Goal: Task Accomplishment & Management: Complete application form

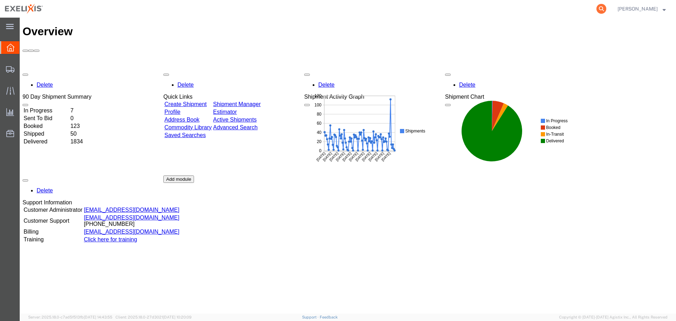
drag, startPoint x: 599, startPoint y: 10, endPoint x: 606, endPoint y: 8, distance: 6.9
click at [600, 10] on agx-global-search at bounding box center [494, 9] width 225 height 18
click at [606, 7] on icon at bounding box center [602, 9] width 10 height 10
click at [538, 5] on input "search" at bounding box center [489, 8] width 214 height 17
click at [477, 10] on input "t" at bounding box center [489, 8] width 214 height 17
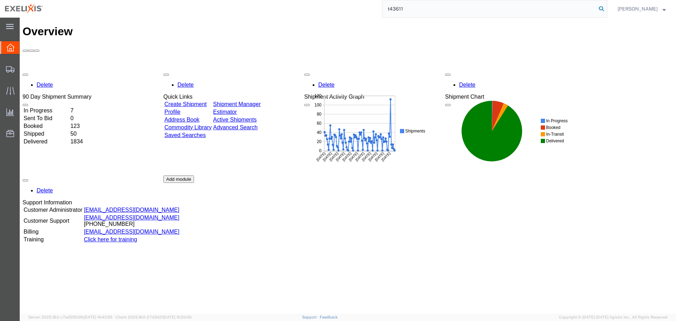
type input "t43611"
click at [606, 7] on icon at bounding box center [602, 9] width 10 height 10
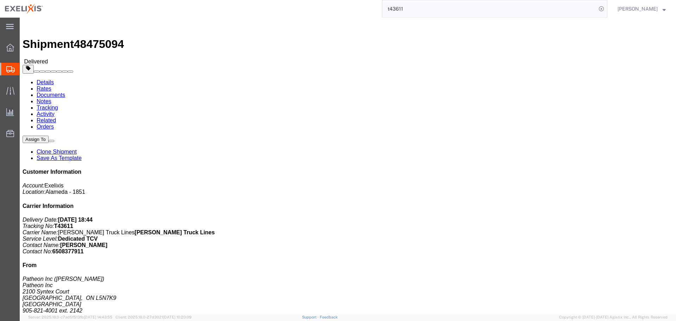
click link "Clone Shipment"
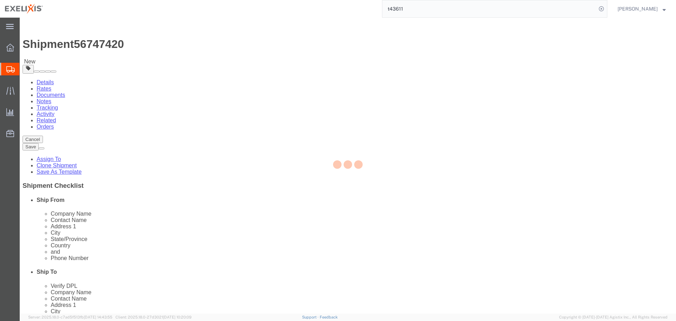
select select
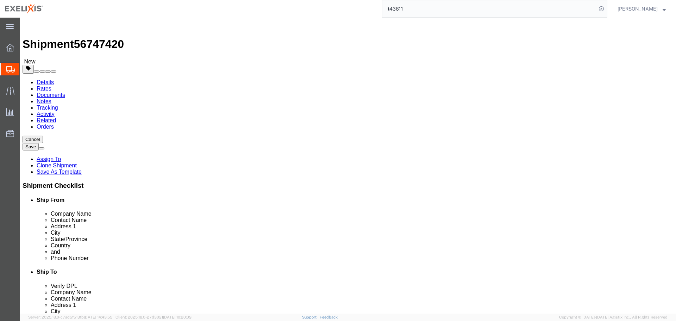
click button "Cancel"
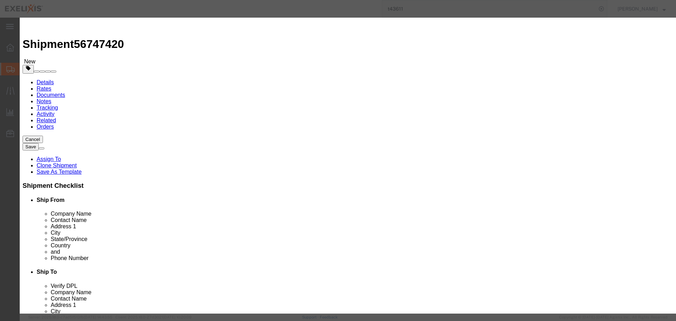
click button "Yes"
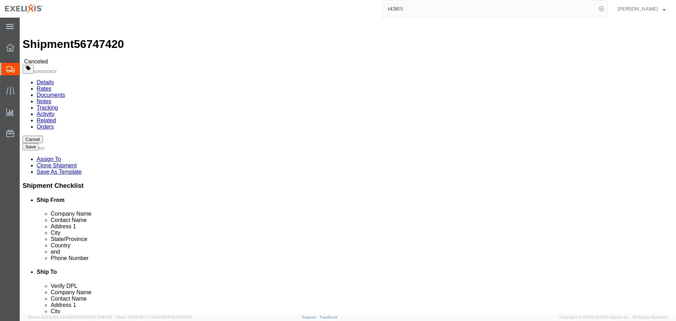
drag, startPoint x: 428, startPoint y: 8, endPoint x: 310, endPoint y: 9, distance: 117.3
click at [311, 9] on div "t43611" at bounding box center [328, 9] width 560 height 18
type input "s02435898"
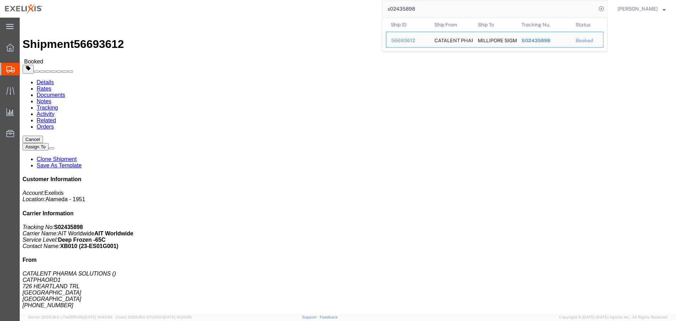
click div "Leg 1 - Air"
click at [445, 7] on input "s02435898" at bounding box center [489, 8] width 214 height 17
click at [466, 11] on input "s02435898" at bounding box center [489, 8] width 214 height 17
click at [606, 10] on icon at bounding box center [602, 9] width 10 height 10
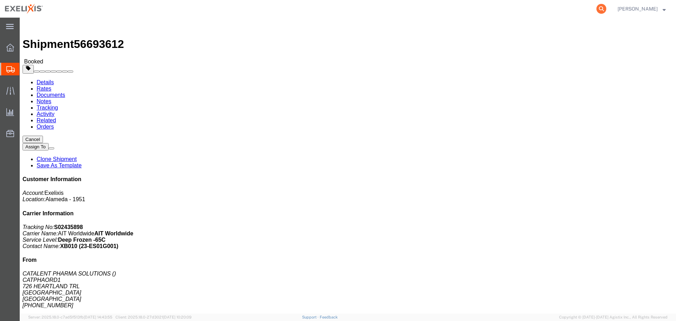
click at [606, 8] on icon at bounding box center [602, 9] width 10 height 10
click at [468, 10] on input "search" at bounding box center [489, 8] width 214 height 17
type input "T43611"
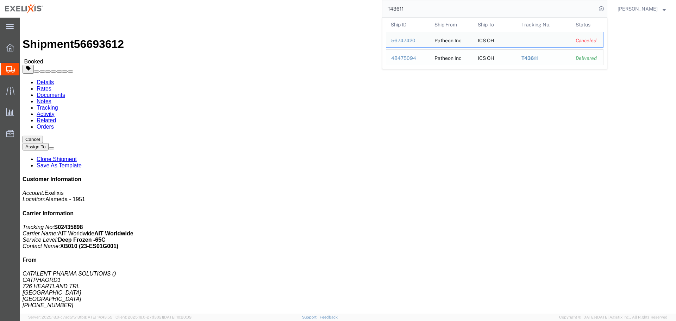
click at [413, 56] on div "48475094" at bounding box center [407, 58] width 33 height 7
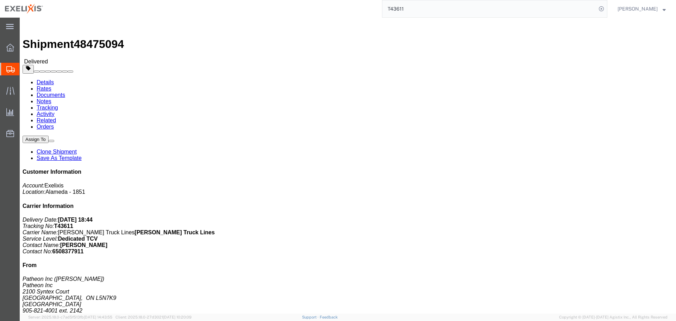
click link "Clone Shipment"
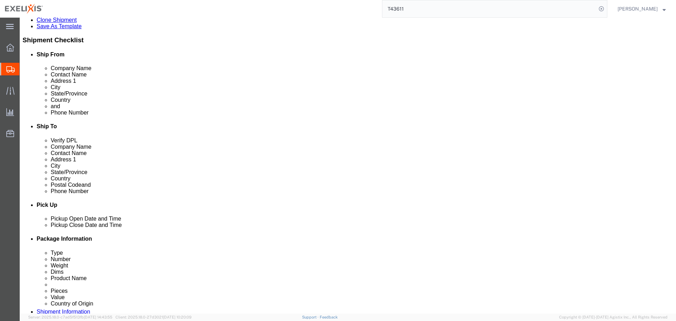
scroll to position [282, 0]
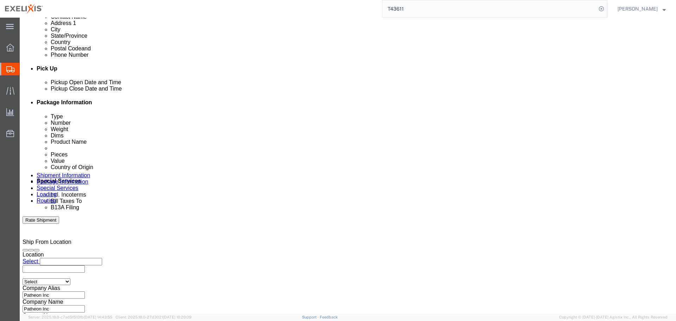
click div "[DATE] 3:14 PM"
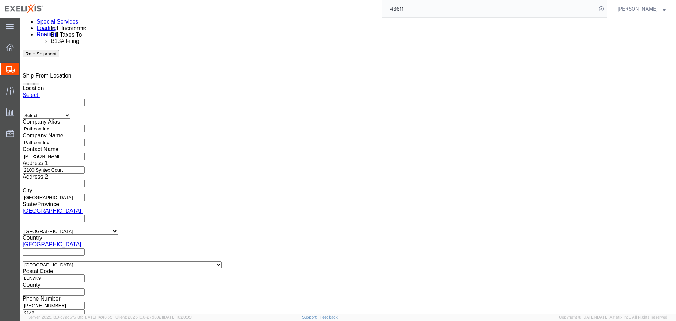
drag, startPoint x: 40, startPoint y: 168, endPoint x: 24, endPoint y: 165, distance: 17.2
click body "Shipment 56747837 New Details Rates Documents Notes Tracking Activity Related O…"
type input "M"
type input "0900"
click button "Apply"
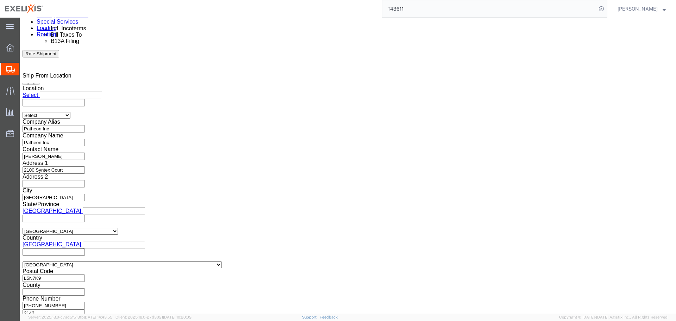
click icon "button"
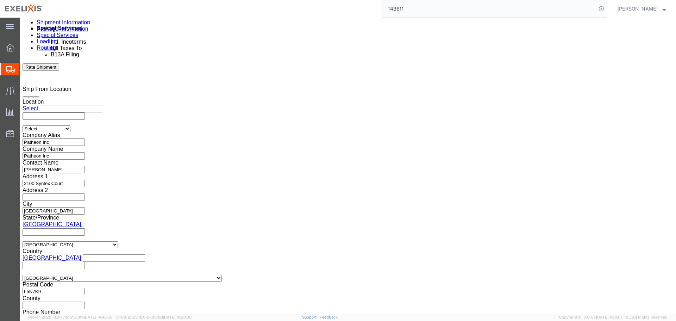
click button "button"
click icon "button"
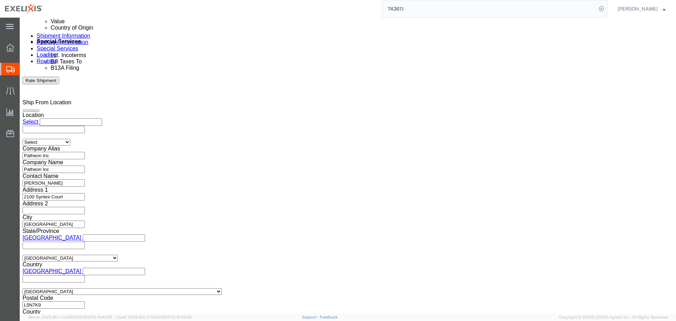
drag, startPoint x: 455, startPoint y: 123, endPoint x: 347, endPoint y: 125, distance: 107.8
click div "Select Account Type Activity ID Airline Appointment Number ASN Batch Request # …"
paste input "S10839"
type input "S1083911"
drag, startPoint x: 297, startPoint y: 122, endPoint x: 245, endPoint y: 122, distance: 51.4
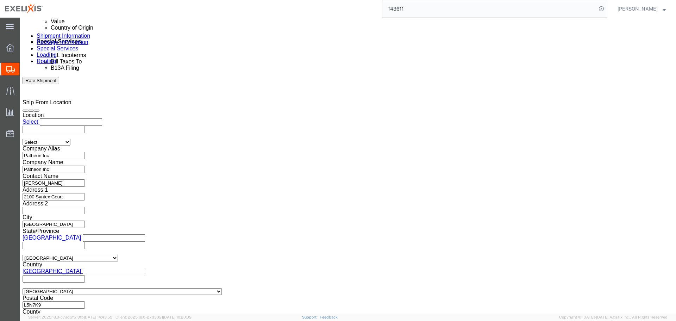
click div "Select Account Type Activity ID Airline Appointment Number ASN Batch Request # …"
click input "CPBKC"
paste input "WHPX"
type input "CWHPX"
click button "Continue"
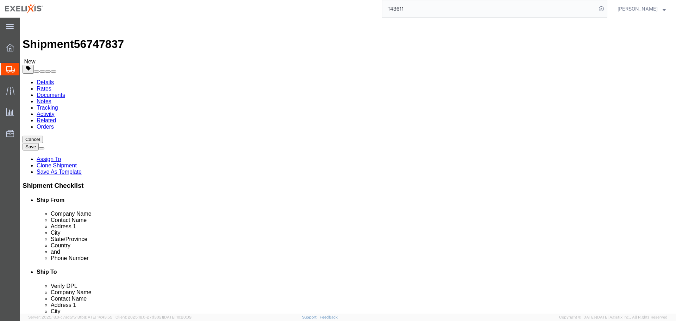
scroll to position [70, 0]
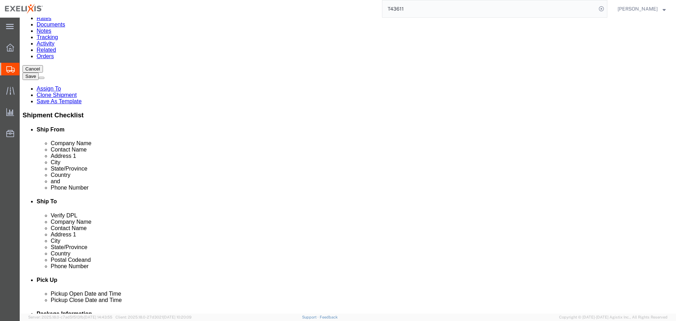
click icon
click link "Delete this content"
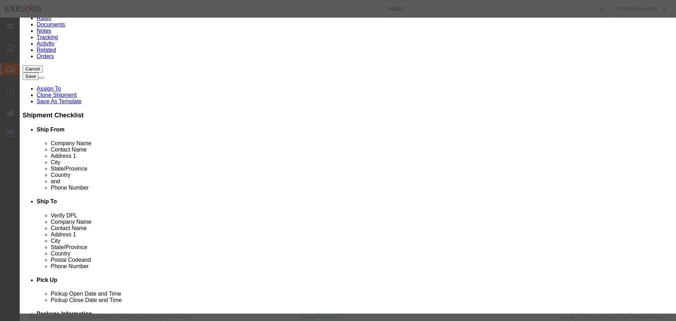
click button "Yes"
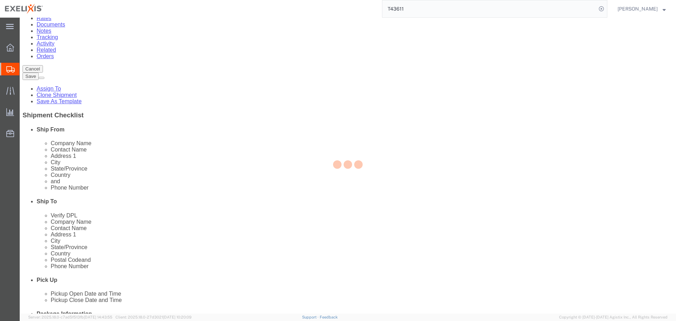
select select "PSNS"
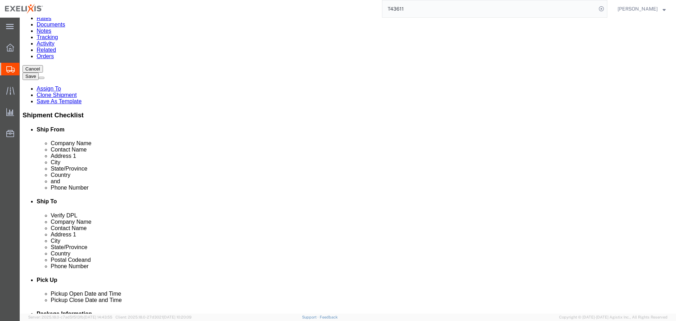
click link "Delete this content"
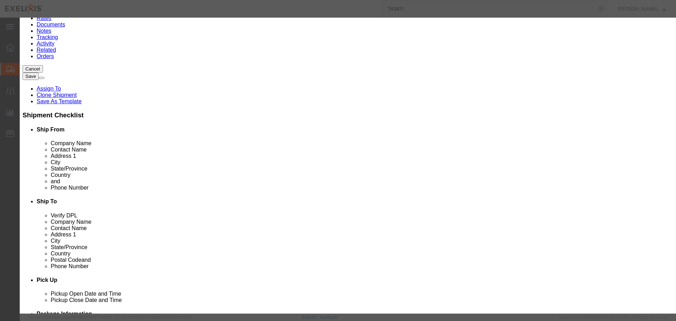
click button "Yes"
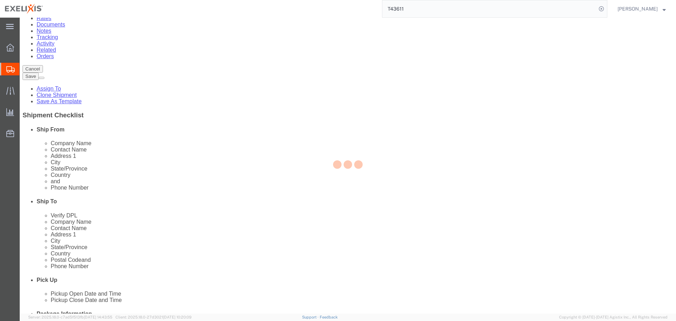
scroll to position [49, 0]
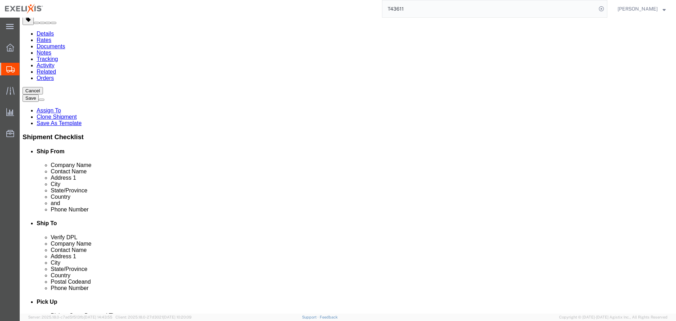
select select "PSNS"
click icon
click link "Delete this content"
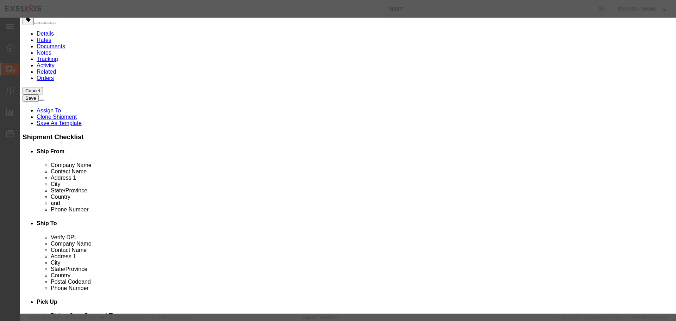
click button "Yes"
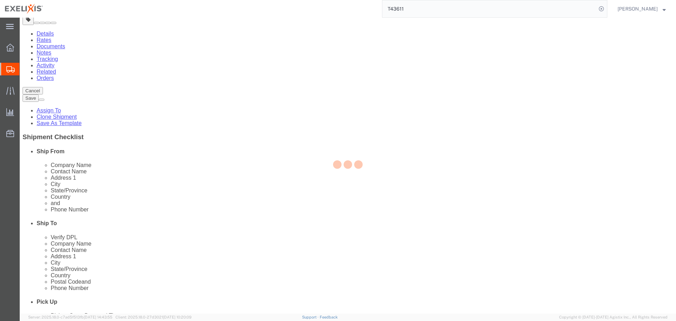
scroll to position [0, 0]
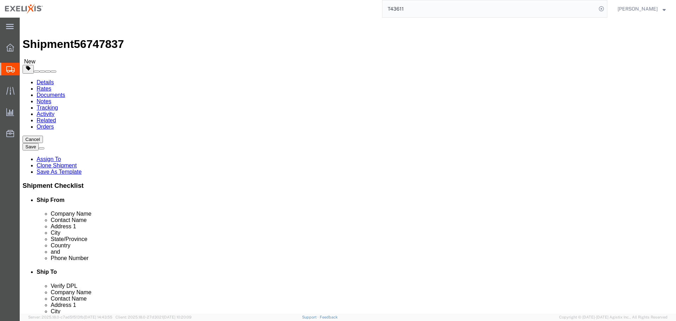
select select "PSNS"
drag, startPoint x: 112, startPoint y: 142, endPoint x: 71, endPoint y: 147, distance: 41.6
click div "Package Type Select BCK Boxes BIOSYSTEM I BIOSYSTEM II BIOSYSTEM III Bale(s) Ba…"
type input "230"
click input "16"
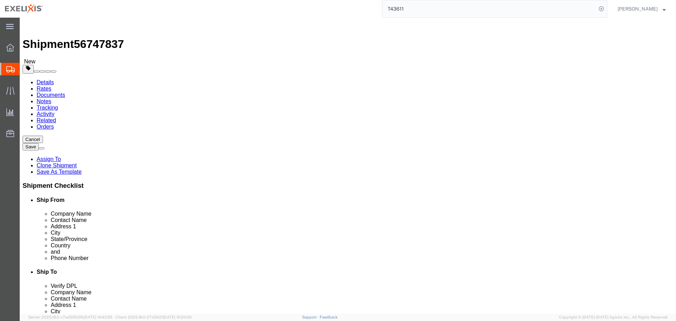
drag, startPoint x: 113, startPoint y: 152, endPoint x: 55, endPoint y: 157, distance: 58.3
click div "Number 16"
type input "5"
drag, startPoint x: 145, startPoint y: 170, endPoint x: 141, endPoint y: 171, distance: 4.7
click div "Length 48.00 x Width 40.00 x Height 18.00 Select cm ft in"
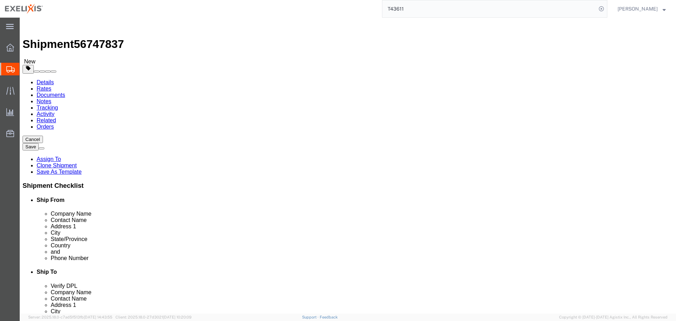
type input "48"
drag, startPoint x: 115, startPoint y: 182, endPoint x: 68, endPoint y: 182, distance: 47.5
click div "Package Type Select BCK Boxes BIOSYSTEM I BIOSYSTEM II BIOSYSTEM III Bale(s) Ba…"
type input "5"
type input "574.750"
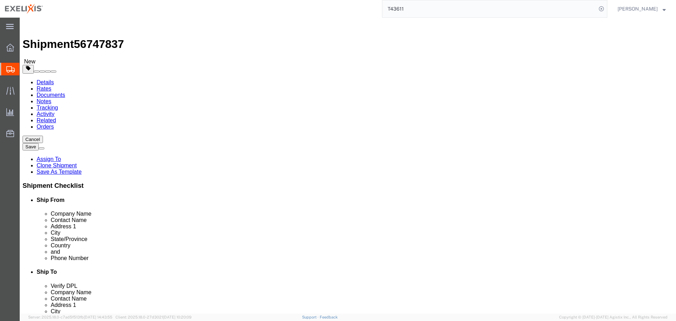
click div "5 x Pallet(s) Standard (Not Stackable) Package Type Select BCK Boxes BIOSYSTEM …"
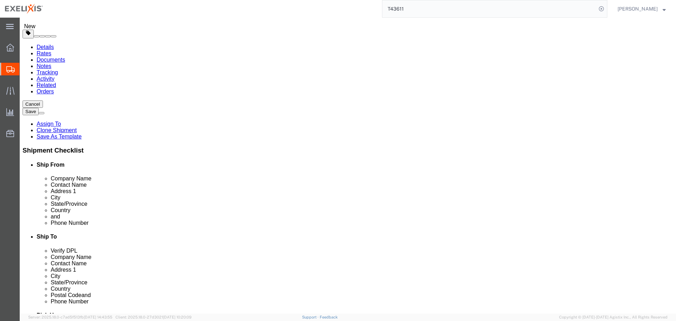
click icon
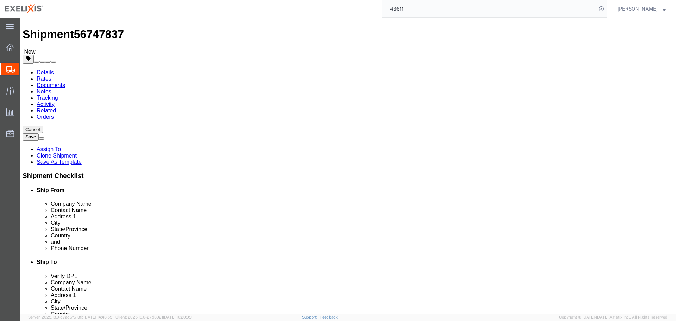
click icon
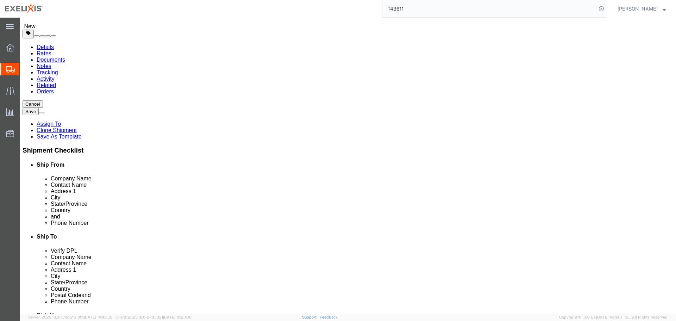
click dd "11592.00 Carton"
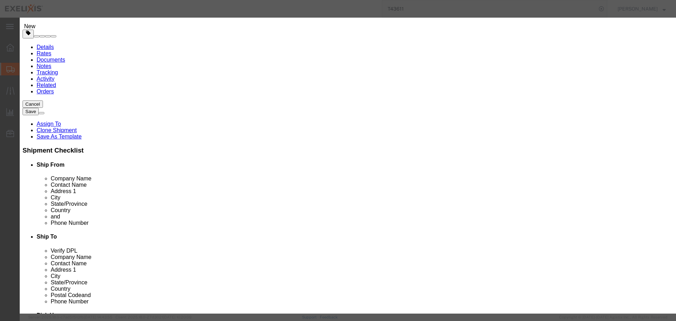
drag, startPoint x: 237, startPoint y: 67, endPoint x: 180, endPoint y: 77, distance: 58.7
click div "Product Name [MEDICAL_DATA] 40mg 30 Tab Btl Pieces 11592.00 Select Bag Barrels …"
type input "5"
type input "230"
type input "10494.9"
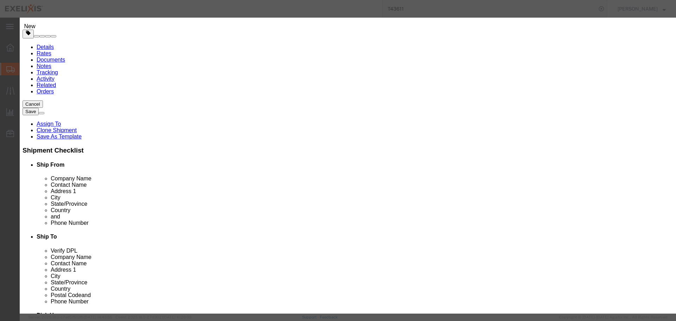
click label "Pieces"
click input "230"
click select "Select 50 55 60 65 70 85 92.5 100 125 175 250 300 400"
click div "Commodity library Product Name [MEDICAL_DATA] 40mg 30 Tab Btl Pieces 230 Select…"
click textarea
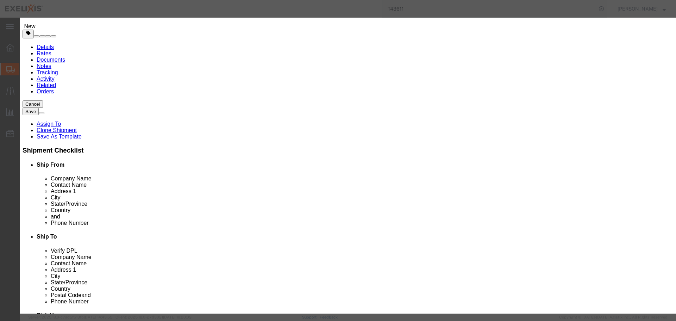
drag, startPoint x: 285, startPoint y: 52, endPoint x: 120, endPoint y: 58, distance: 164.5
click div "Edit content Commodity library Product Name [MEDICAL_DATA] 40mg 30 Tab Btl Piec…"
click input "[MEDICAL_DATA] 40mg 30 Tab Btl"
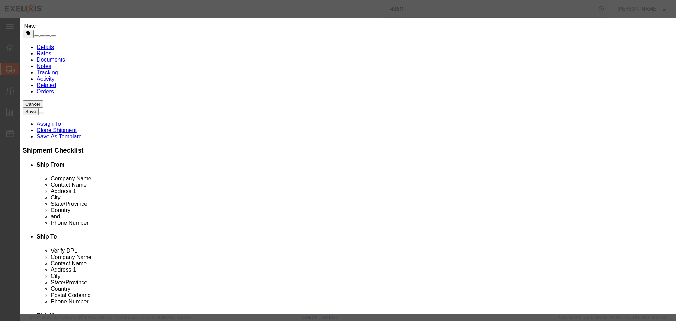
type input "c"
type input "[MEDICAL_DATA] 20mg"
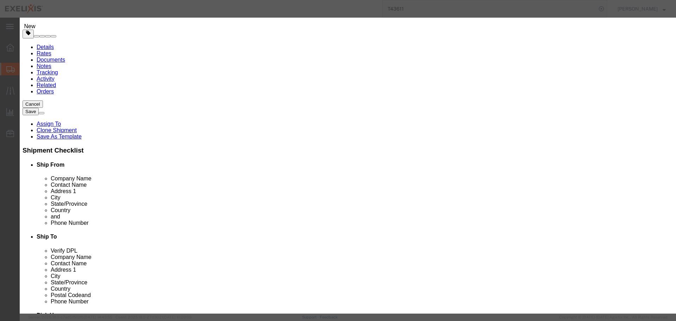
click button "Close"
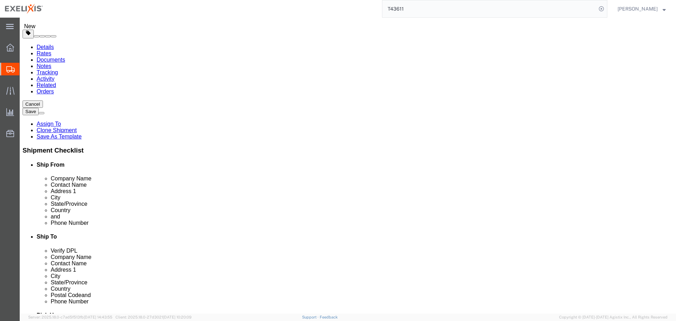
click dd "11592.00 Carton"
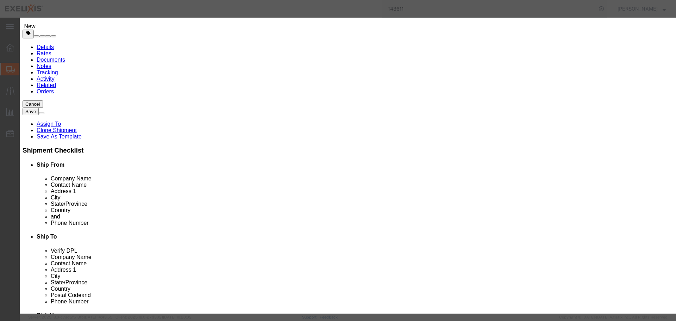
click input "[MEDICAL_DATA] 40mg 30 Tab Btl"
type input "[MEDICAL_DATA] 20mg 30 Tab Btl"
click div "Commodity library Product Name [MEDICAL_DATA] 20mg 30 Tab Btl Pieces 11592.00 S…"
click input "[MEDICAL_DATA] 20mg 30 Tab Btl"
type input "230"
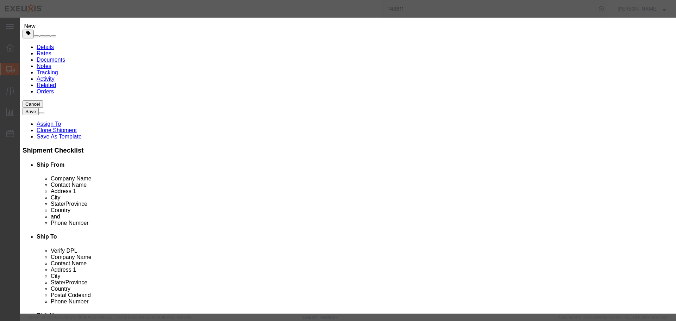
type input "10494.9"
drag, startPoint x: 428, startPoint y: 99, endPoint x: 348, endPoint y: 100, distance: 80.3
click div "Serial CPBKC"
click input "CPBKC"
drag, startPoint x: 428, startPoint y: 101, endPoint x: 360, endPoint y: 101, distance: 68.0
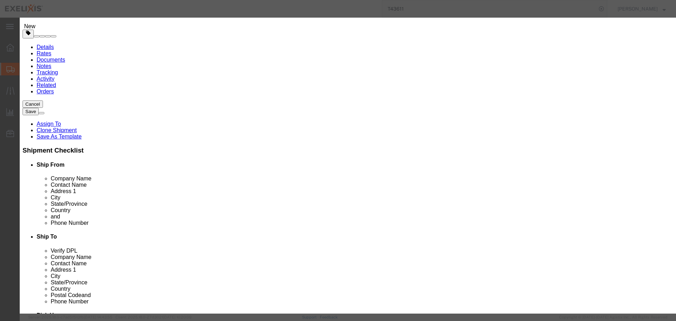
click div "Serial CPBKC"
paste input "WHPX"
type input "CWHPX"
click select "Select Account Type Activity ID Airline Appointment Number ASN Batch Number Bil…"
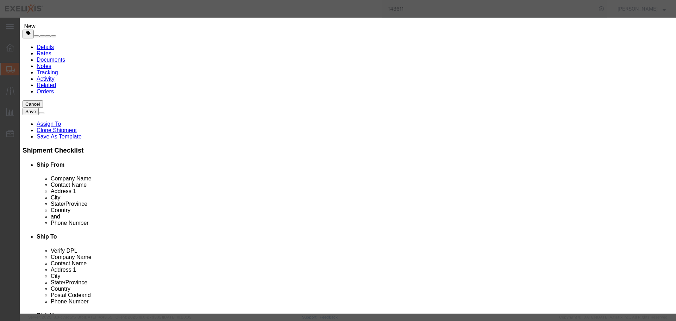
click input "502003"
click input "XL-80313"
drag, startPoint x: 233, startPoint y: 125, endPoint x: 173, endPoint y: 132, distance: 61.0
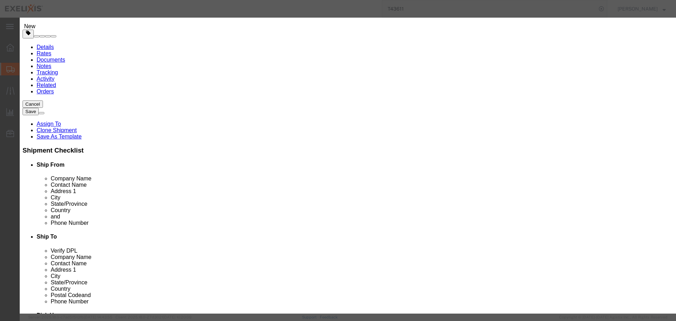
click div "SKU XL-80313"
click input "[MEDICAL_DATA] 20mg 30 Tab Btl"
click textarea
drag, startPoint x: 285, startPoint y: 52, endPoint x: 174, endPoint y: 55, distance: 110.3
click div "Product Name [MEDICAL_DATA] 20mg 30 Tab Btl"
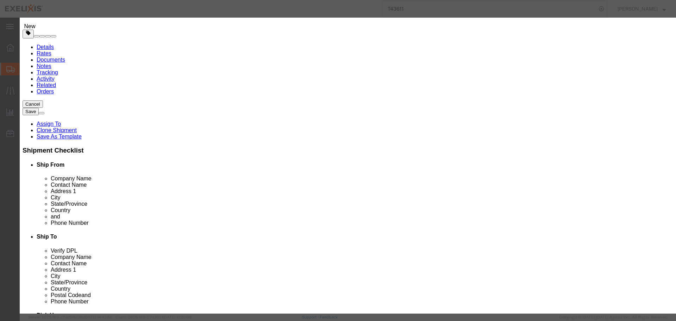
click textarea
paste textarea "[MEDICAL_DATA] 20mg 30 Tab Btl"
type textarea "[MEDICAL_DATA] 20mg 30 Tab Btl"
click input "XL-80313"
click input "[MEDICAL_DATA] 20mg 30 Tab Btl"
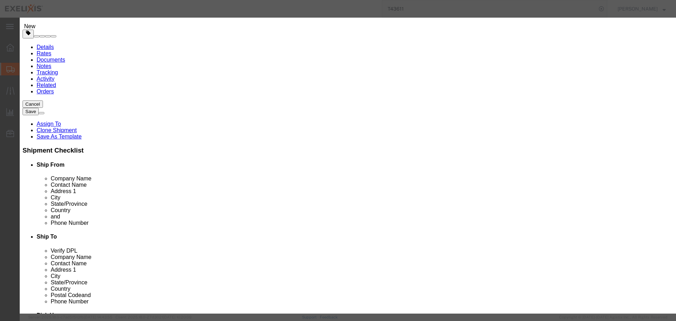
click input "[MEDICAL_DATA] 20mg 30 Tab Btl"
type input "[MEDICAL_DATA] 40mg 30 Tab Btl"
click td "Name: [MEDICAL_DATA] 40mg 30 Tab Btl"
select select "BOTL"
select select "USD"
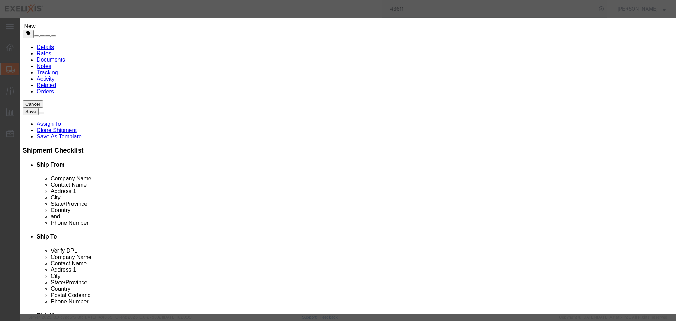
checkbox input "false"
select select
type input "XL-50033"
click input "[MEDICAL_DATA] 40mg 30 Tab Btl"
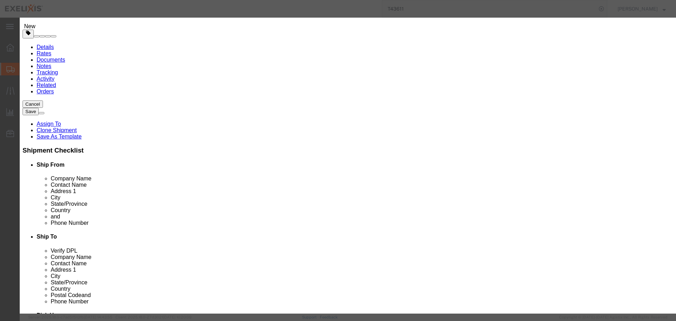
click input "[MEDICAL_DATA] 40mg 30 Tab Btl"
type input "[MEDICAL_DATA] 20mg 30 Tab Btl"
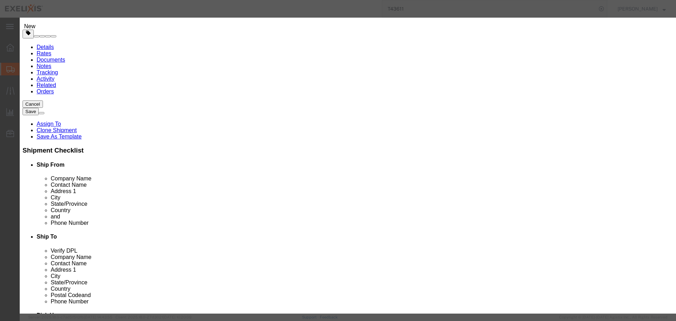
click strong "[MEDICAL_DATA] 20mg 30 Tab Btl"
select select
type input "XL-80032"
click input "text"
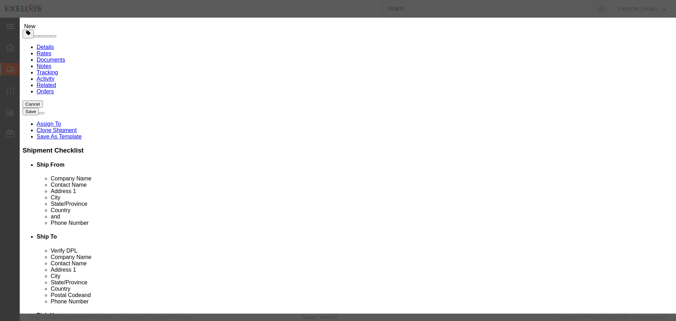
click select "Select Bag Barrels 100Board Feet Bottle Box Blister Pack Carats Can Capsule Car…"
select select "ROLL"
click input "[MEDICAL_DATA] 20mg 30 Tab Btl"
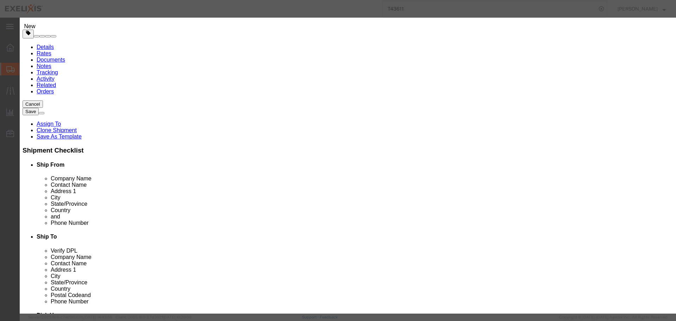
type input "[MEDICAL_DATA] 20mg 30 Tab Btl"
click td "Name: [MEDICAL_DATA] 20mg 30 Tab Btl"
select select "BOTL"
select select "PHARMA"
type input "[PHONE_NUMBER]"
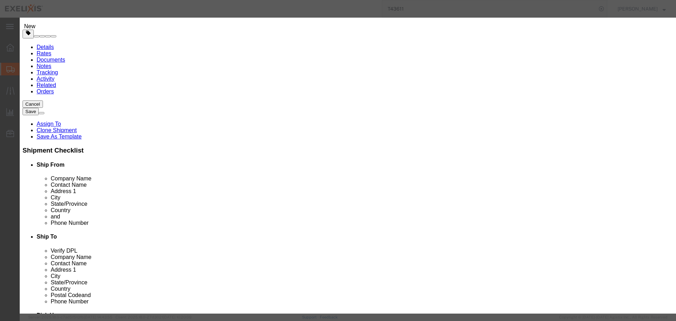
select select "CA"
checkbox input "true"
select select
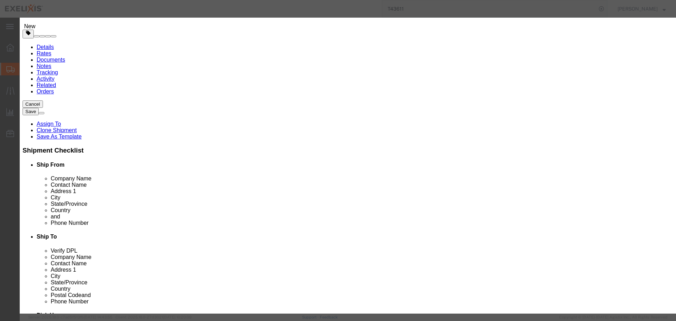
type input "3004.90.9215"
type input "XL-80312"
type input "Patheon Pharma"
click select "Select Bag Barrels 100Board Feet Bottle Box Blister Pack Carats Can Capsule Car…"
select select "CRTN"
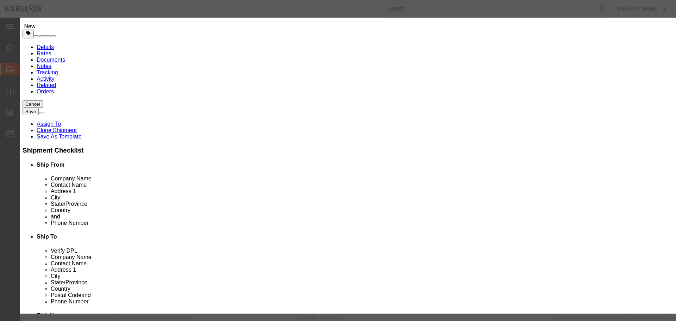
click select "Select Bag Barrels 100Board Feet Bottle Box Blister Pack Carats Can Capsule Car…"
click input "text"
type input "230"
click input "text"
click div "Commodity library Product Name [MEDICAL_DATA] 20mg 30 Tab Btl [MEDICAL_DATA] 20…"
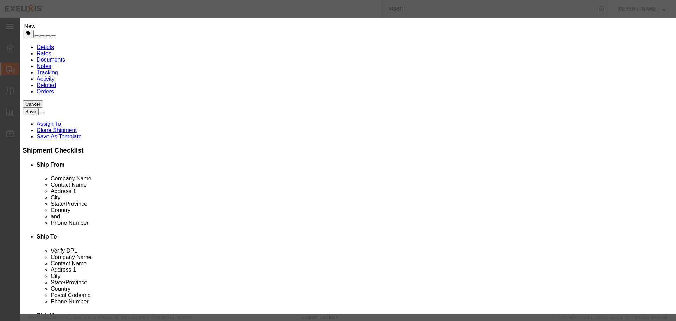
click button "Close"
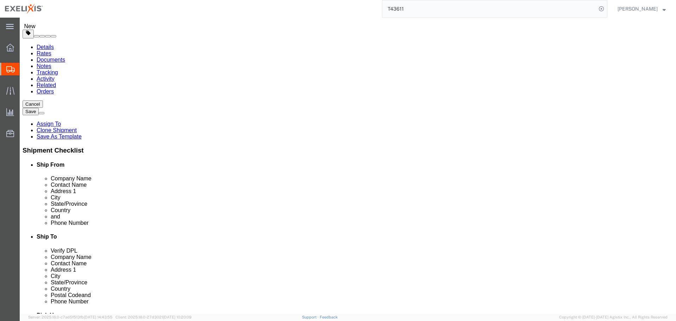
click dd "528942.96 USD"
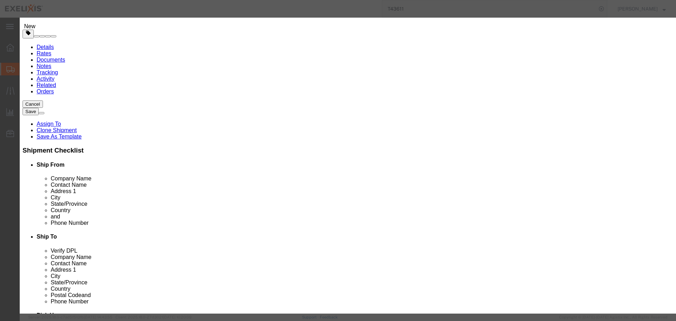
click input "[MEDICAL_DATA] 40mg 30 Tab Btl"
type input "[MEDICAL_DATA] 20mg 30 Tab Btl"
click div "Commodity library"
click input "[MEDICAL_DATA] 20mg 30 Tab Btl"
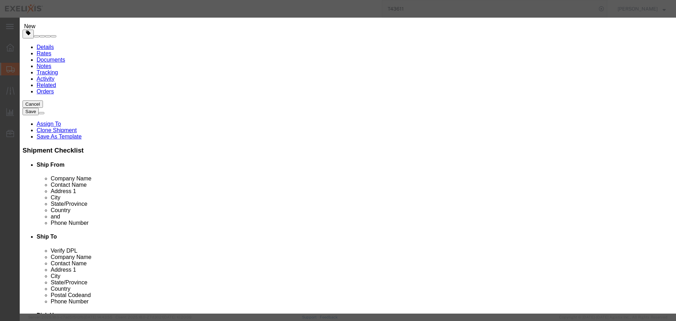
click button "Commodity library"
click input "text"
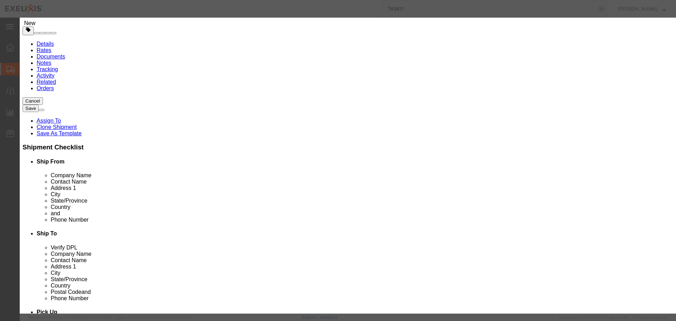
scroll to position [1360, 0]
type input "ca"
click button "button"
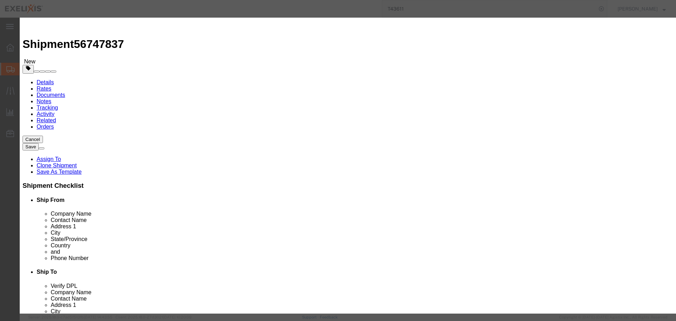
click icon "button"
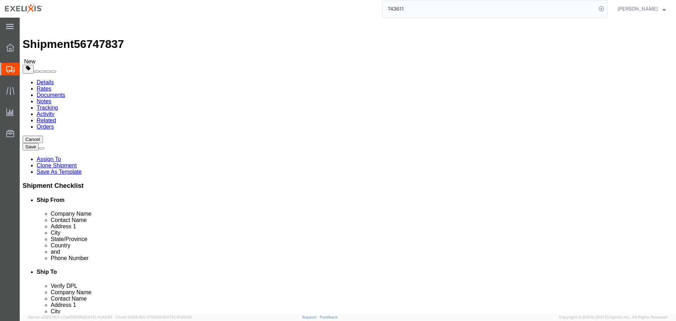
click button "Cancel"
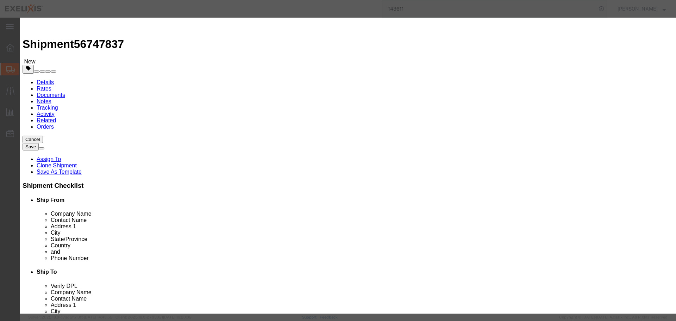
click button "Yes"
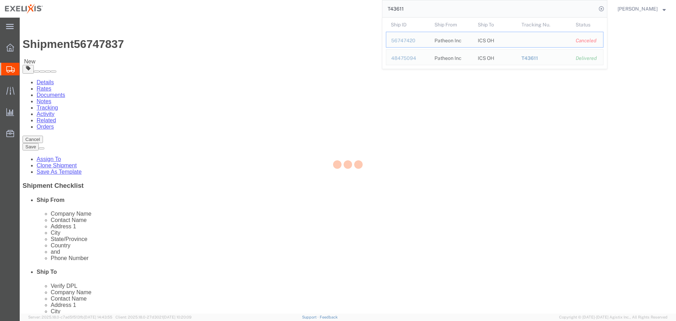
drag, startPoint x: 404, startPoint y: 7, endPoint x: 423, endPoint y: 8, distance: 19.8
click at [423, 8] on input "T43611" at bounding box center [489, 8] width 214 height 17
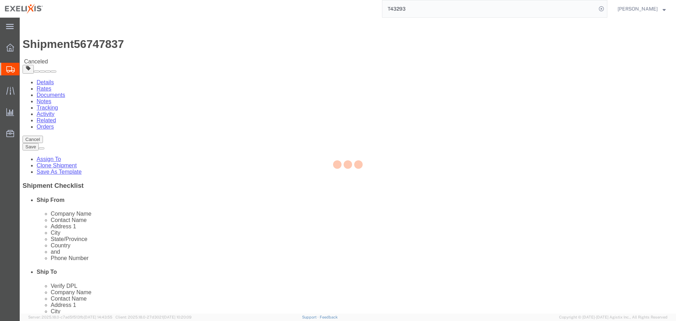
click at [438, 7] on input "T43293" at bounding box center [489, 8] width 214 height 17
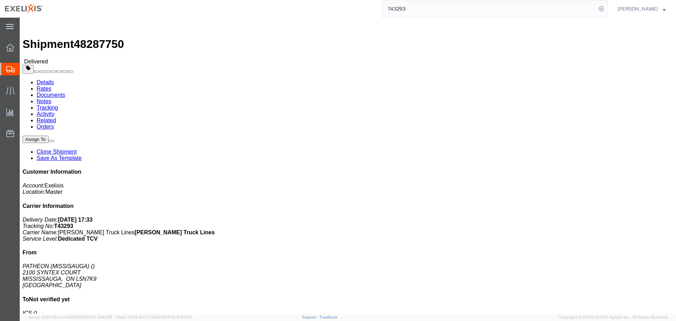
click div
click button
click link "Clone Shipment"
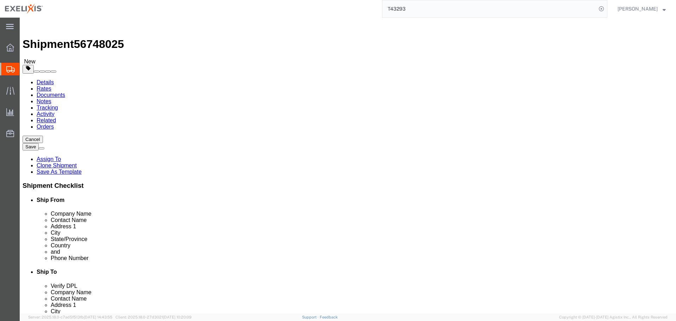
click button "Cancel"
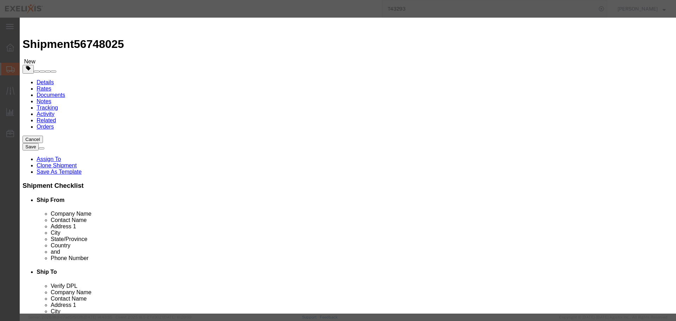
click button "Yes"
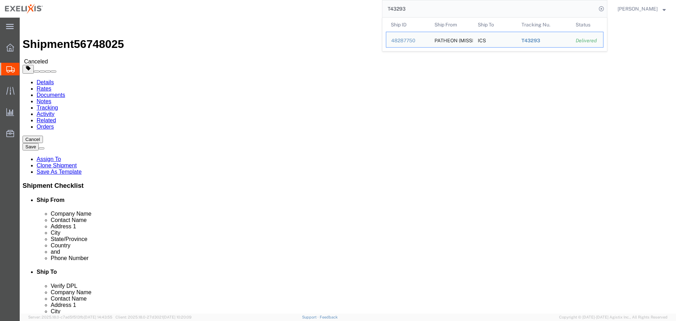
click at [497, 5] on input "T43293" at bounding box center [489, 8] width 214 height 17
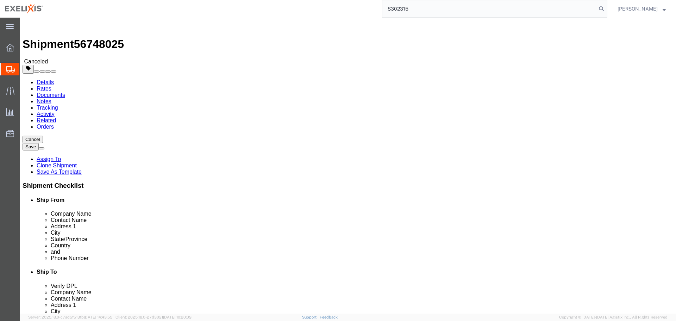
type input "S302315"
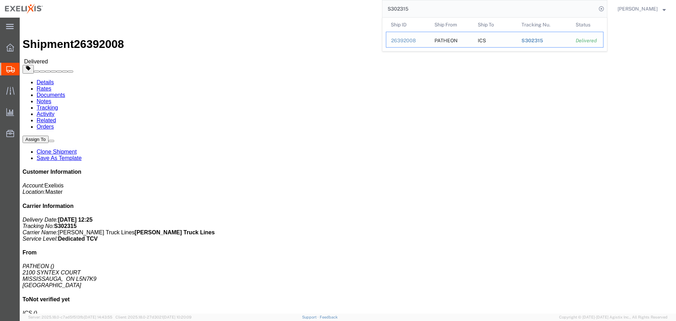
click at [416, 40] on div "26392008" at bounding box center [407, 40] width 33 height 7
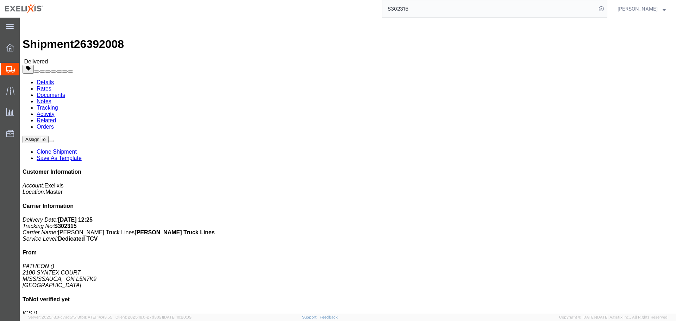
click link "Clone Shipment"
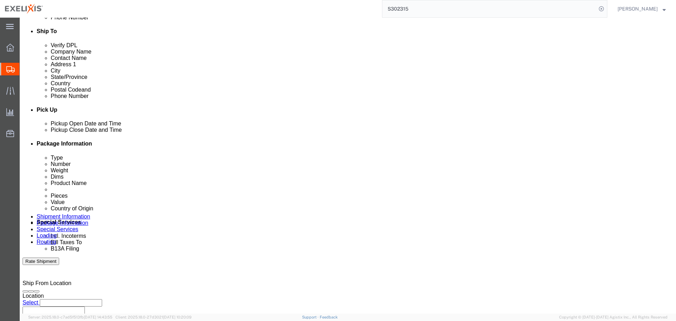
scroll to position [247, 0]
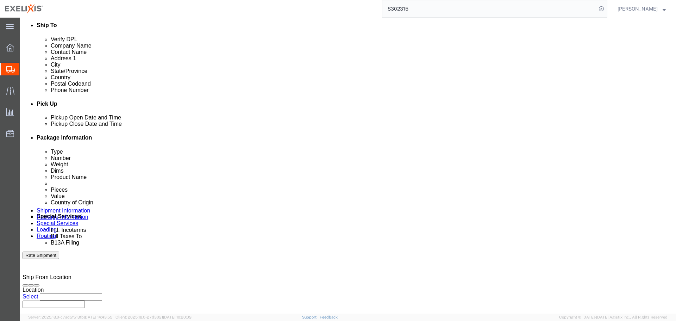
click div "[DATE] 12:18 PM"
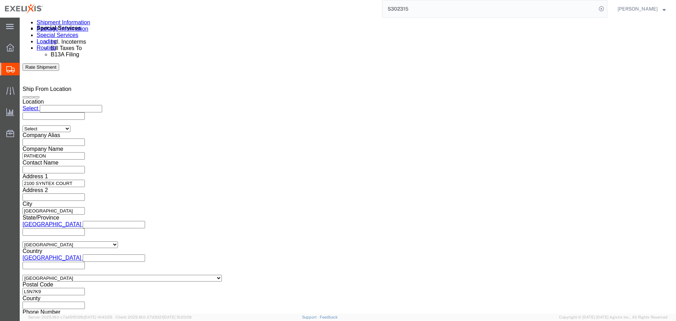
drag, startPoint x: 27, startPoint y: 173, endPoint x: -5, endPoint y: 174, distance: 32.8
click html "Shipment 56748047 New Details Rates Documents Notes Tracking Activity Related O…"
type input "M"
type input "0900"
click button "Apply"
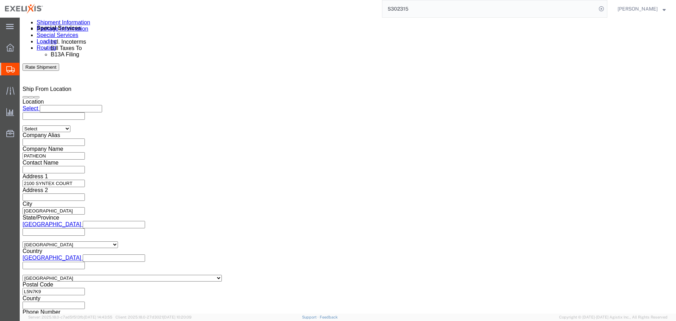
click button "button"
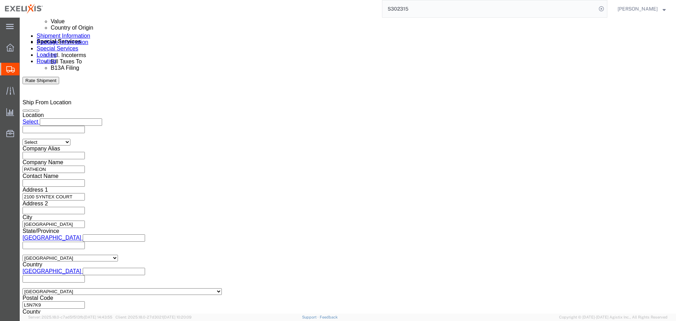
click icon "button"
click input "CDFBW"
paste input "WHPX"
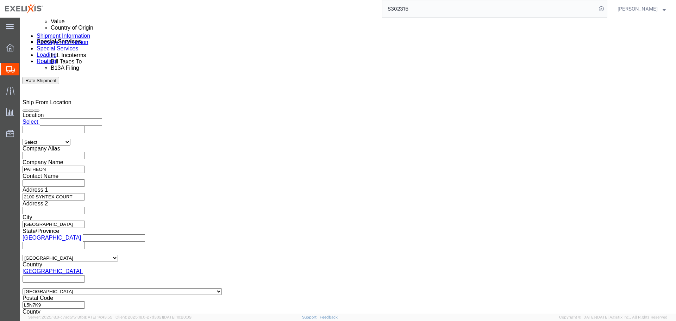
type input "CWHPX"
click button "Add reference"
click select "Select Account Type Activity ID Airline Appointment Number ASN Batch Request # …"
select select "BOL"
click select "Select Account Type Activity ID Airline Appointment Number ASN Batch Request # …"
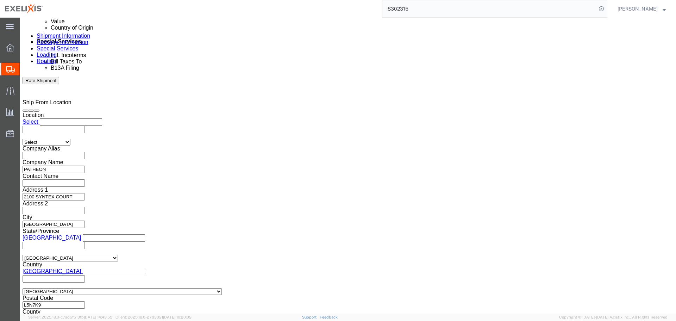
click input "text"
paste input "S1083911"
type input "S1083911"
click button "Continue"
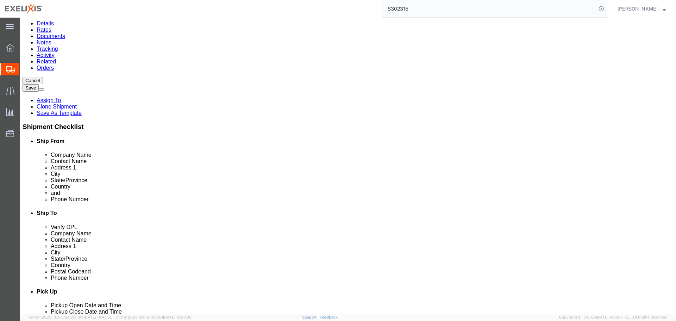
scroll to position [108, 0]
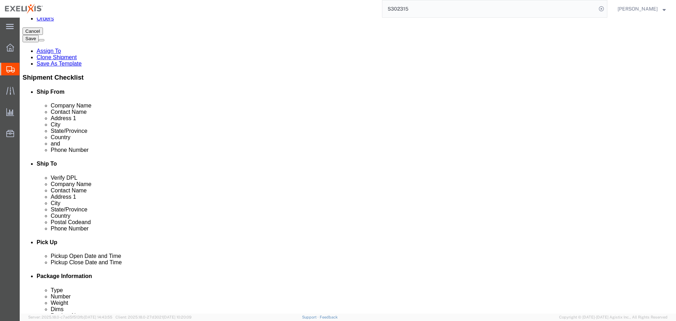
click button "Previous"
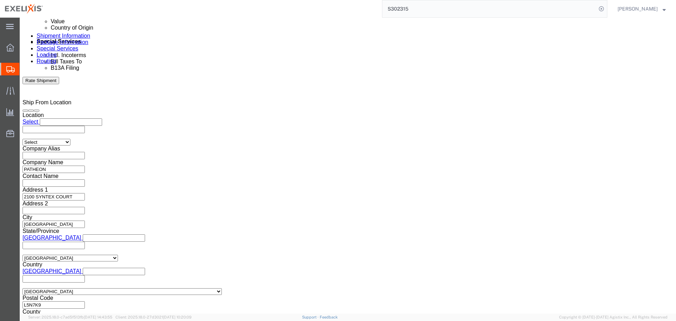
click select "Select Account Type Activity ID Airline Appointment Number ASN Batch Request # …"
select select
click select "Select Account Type Activity ID Airline Appointment Number ASN Batch Request # …"
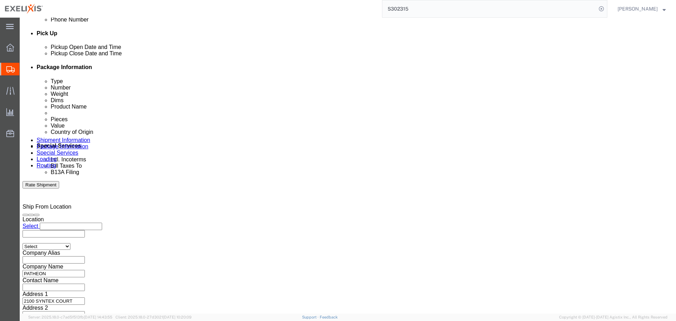
scroll to position [351, 0]
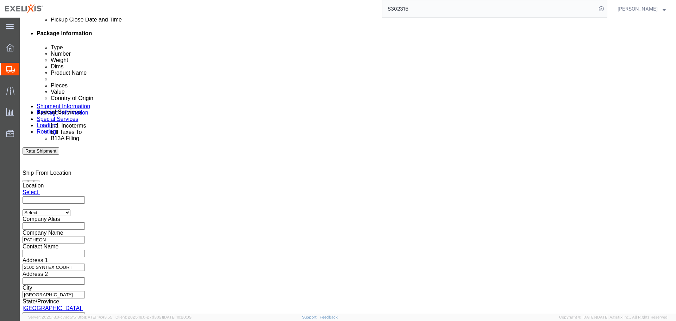
click input "S302315"
type input "S"
click div "References Add reference"
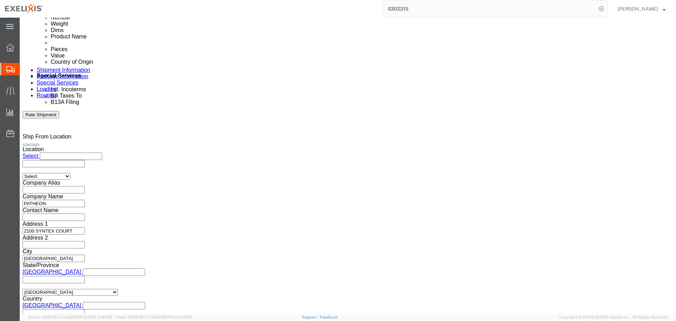
scroll to position [421, 0]
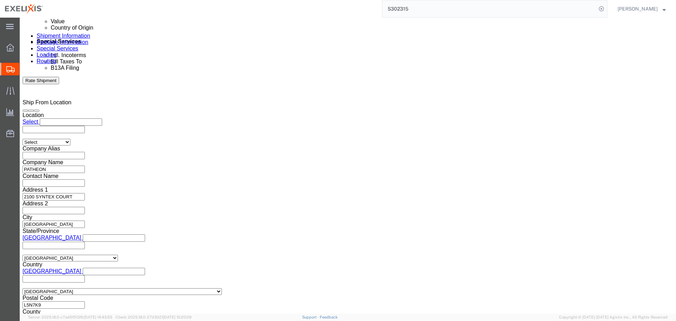
click button "Continue"
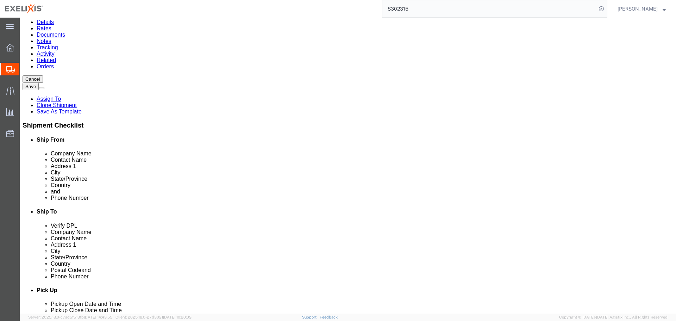
scroll to position [73, 0]
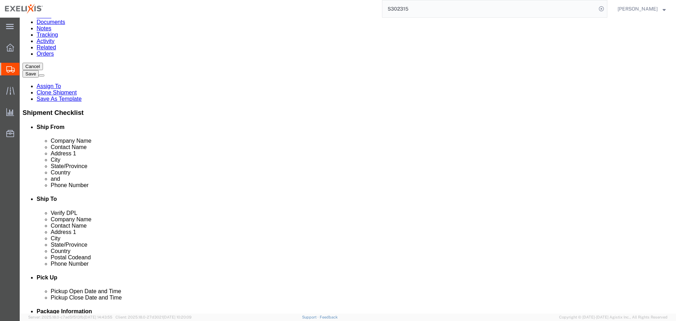
click link "Delete this content"
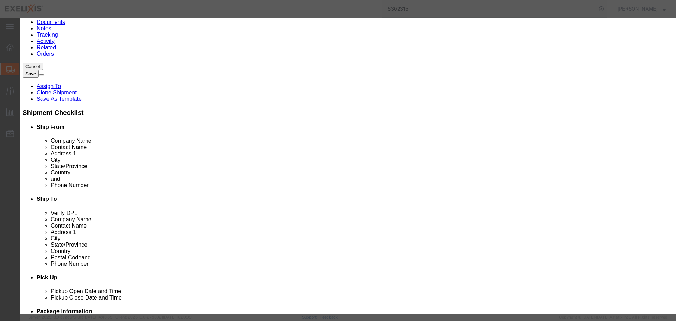
click button "Yes"
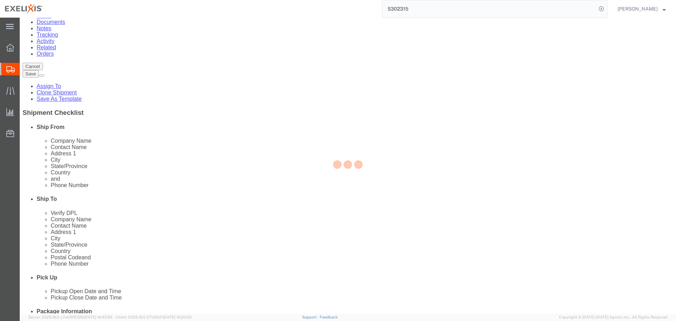
scroll to position [17, 0]
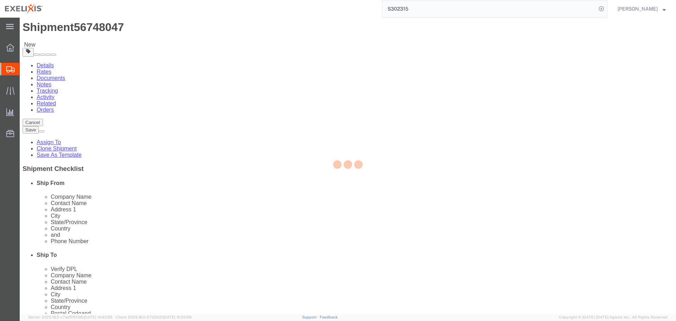
select select "YRPK"
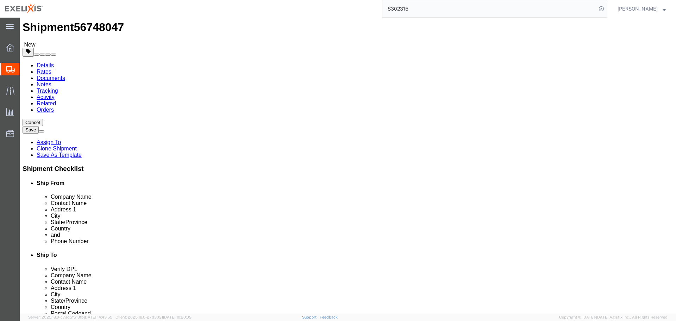
click link "Delete this content"
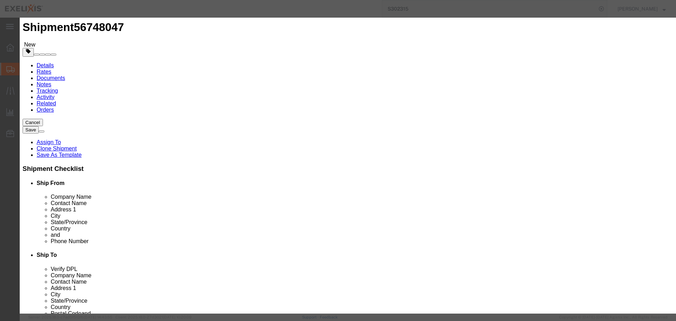
click button "Yes"
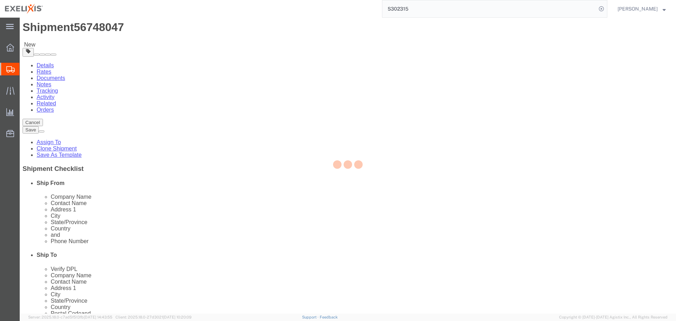
scroll to position [0, 0]
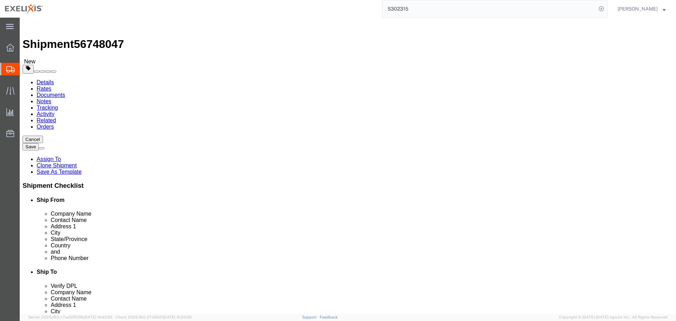
click select "Select BCK Boxes BIOSYSTEM I BIOSYSTEM II BIOSYSTEM III Bale(s) Basket(s) Bolt(…"
select select "PSNS"
click select "Select BCK Boxes BIOSYSTEM I BIOSYSTEM II BIOSYSTEM III Bale(s) Basket(s) Bolt(…"
click input "text"
type input "230"
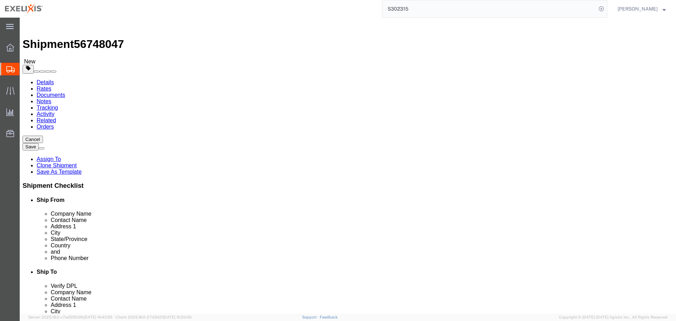
drag, startPoint x: 105, startPoint y: 146, endPoint x: 78, endPoint y: 151, distance: 27.4
click div "Number 1"
type input "5"
type input "48"
type input "40"
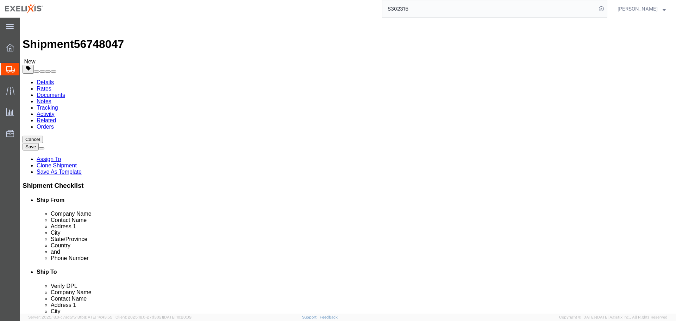
type input "48"
click div "5 x Pallet(s) Standard (Not Stackable) Package Type Select BCK Boxes BIOSYSTEM …"
click div
click select "Select kgs lbs"
select select "KGS"
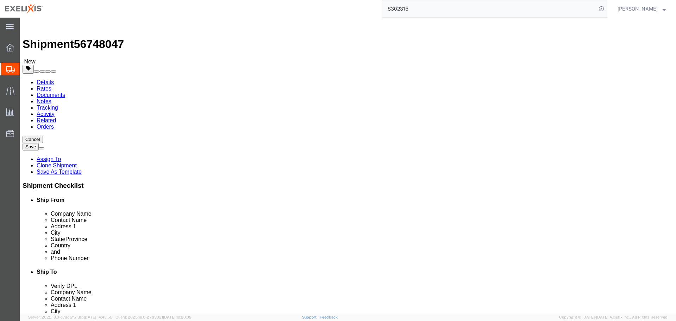
click select "Select kgs lbs"
drag, startPoint x: 117, startPoint y: 178, endPoint x: 68, endPoint y: 183, distance: 48.5
click div "Package Type Select BCK Boxes BIOSYSTEM I BIOSYSTEM II BIOSYSTEM III Bale(s) Ba…"
type input "574.750"
click div "5 x Pallet(s) Standard (Not Stackable) Package Type Select BCK Boxes BIOSYSTEM …"
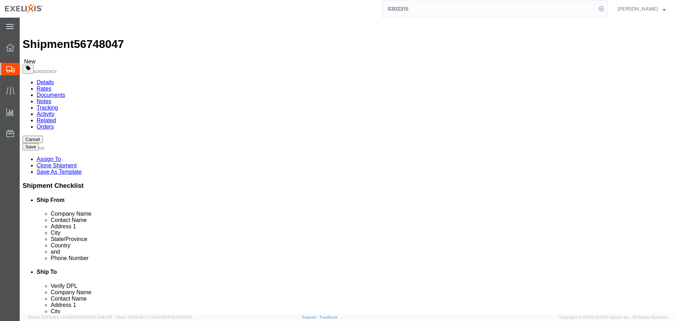
click dd
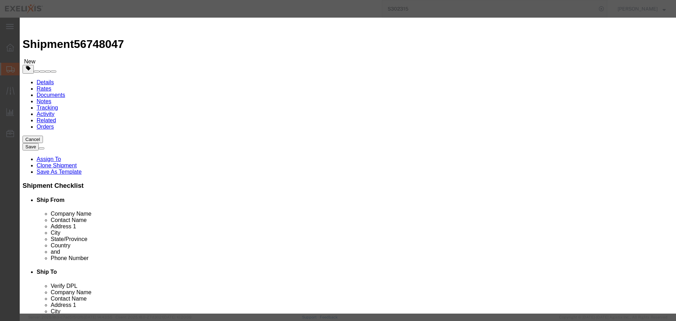
click input "[MEDICAL_DATA] 20mg"
click select "Select Bag Barrels 100Board Feet Bottle Box Blister Pack Carats Can Capsule Car…"
select select "CRTN"
click select "Select Bag Barrels 100Board Feet Bottle Box Blister Pack Carats Can Capsule Car…"
drag, startPoint x: 222, startPoint y: 70, endPoint x: 189, endPoint y: 73, distance: 32.9
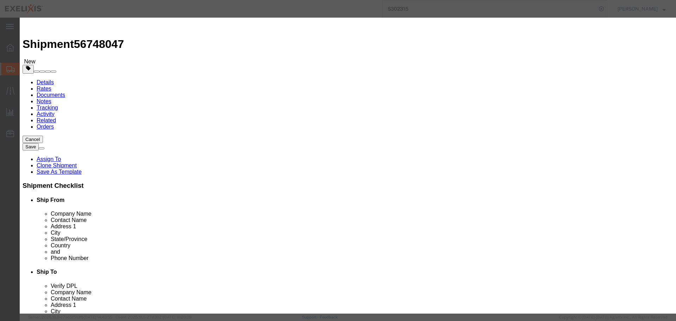
click div "Product Name [MEDICAL_DATA] 20mg Pieces 11033.00 Select Bag Barrels 100Board Fe…"
type input "230"
click input "text"
click input "[MEDICAL_DATA] 20mg"
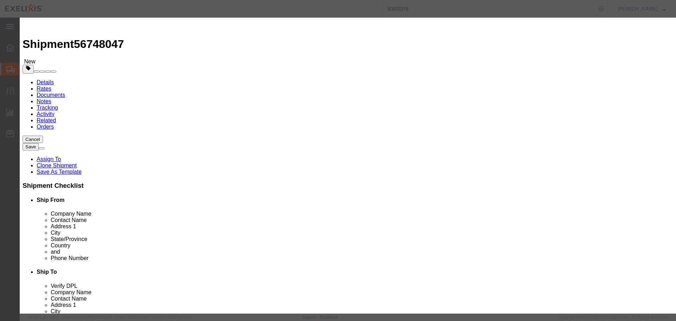
click div "Commodity library Product Name [MEDICAL_DATA] 20mg [MEDICAL_DATA] 20mg Pieces 2…"
click input "[MEDICAL_DATA] 20mg"
type input "[MEDICAL_DATA] 20mg"
click td "Name: [MEDICAL_DATA] 20mg 30 Tab Btl"
select select "BOTL"
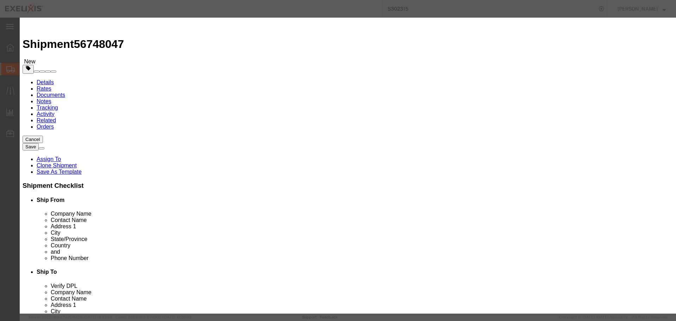
select select "USD"
select select "CA"
select select "ORGN"
select select "GLCD"
type input "502003"
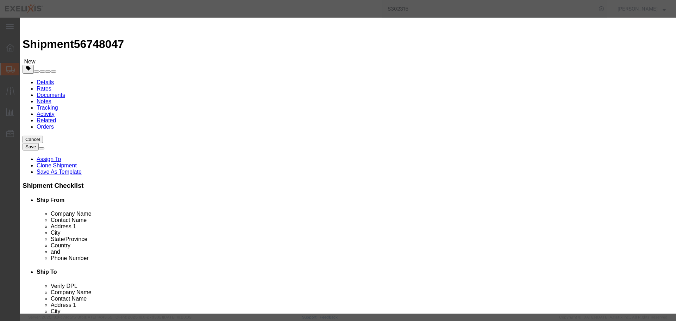
type input "3004.90.9215"
select select
type input "[MEDICAL_DATA] 20mg 30 Tab Btl"
type input "XL-80032"
type input "Thermo [PERSON_NAME] (Patheon)"
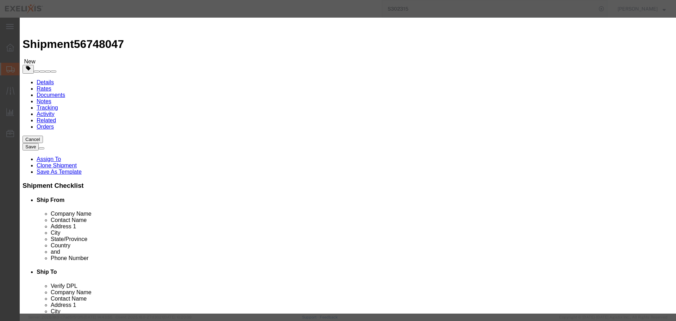
drag, startPoint x: 236, startPoint y: 51, endPoint x: 284, endPoint y: 53, distance: 47.6
click input "[MEDICAL_DATA] 20mg 30 Tab Btl"
type input "[MEDICAL_DATA] 20mg"
click td "Name: [MEDICAL_DATA] 20mg 30 Tab Btl"
select select "PHARMA"
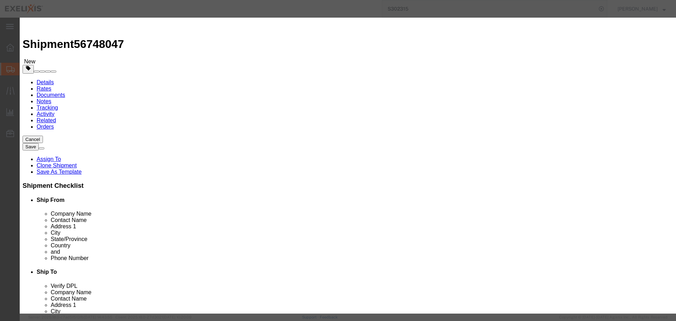
type input "[PHONE_NUMBER]"
type input "66VCA99"
select select "CA"
checkbox input "true"
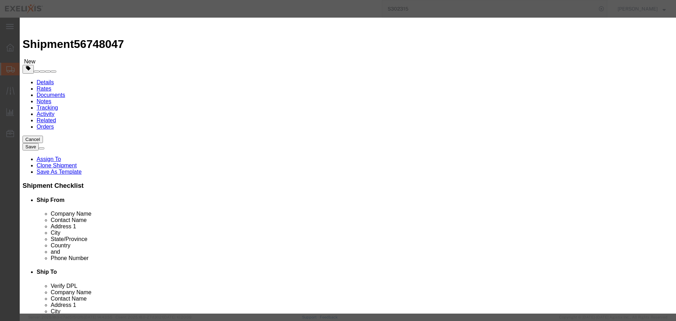
checkbox input "true"
select select
type input "3004.90.9215"
type input "[MEDICAL_DATA] 20mg 30 Tab Btl"
type input "XL-80312"
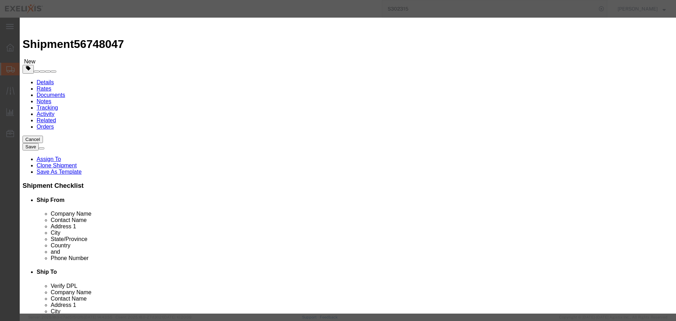
type input "Patheon Pharma"
type input "[MEDICAL_DATA] 20mg 30 Tab Btl"
click input "text"
type input "230"
click div "Commodity library Product Name [MEDICAL_DATA] 20mg 30 Tab Btl [MEDICAL_DATA] 20…"
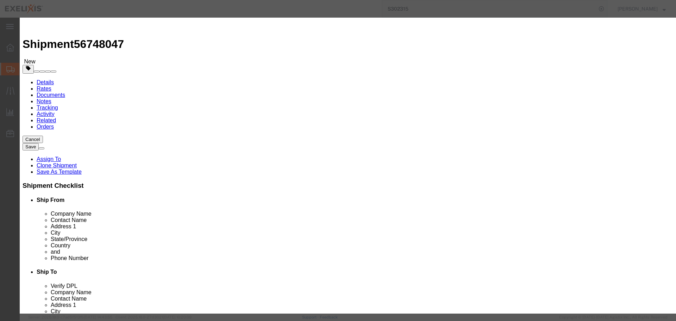
click select "Select ADP AED AFN ALL AMD AOA ARS ATS AUD AWG AZN BAM BBD BDT BGL BGN BHD BIF …"
click div "Commodity library"
drag, startPoint x: 328, startPoint y: 34, endPoint x: 319, endPoint y: 58, distance: 25.3
click div "Commodity library"
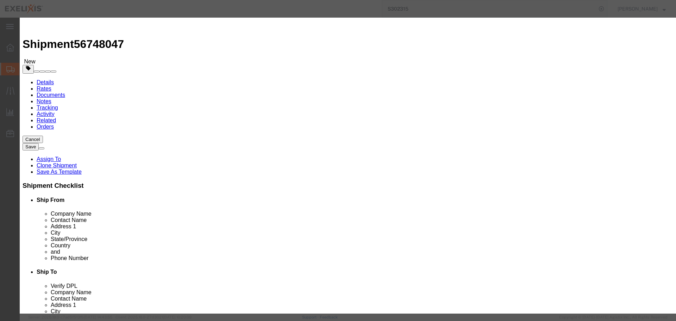
click select "Select Bag Barrels 100Board Feet Bottle Box Blister Pack Carats Can Capsule Car…"
select select "CRTN"
click select "Select Bag Barrels 100Board Feet Bottle Box Blister Pack Carats Can Capsule Car…"
click div "Commodity library"
click input "230"
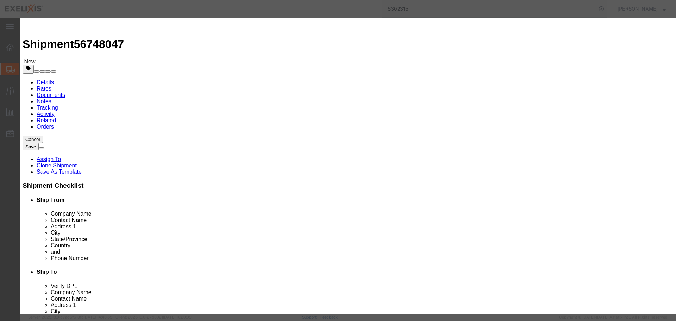
click input "[MEDICAL_DATA] 20mg 30 Tab Btl"
click input "230"
click input "[MEDICAL_DATA] 20mg 30 Tab Btl"
drag, startPoint x: 269, startPoint y: 52, endPoint x: 237, endPoint y: 51, distance: 32.1
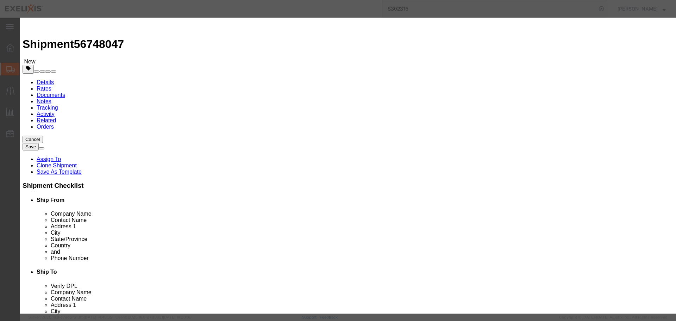
click input "[MEDICAL_DATA] 20mg 30 Tab Btl"
type input "[MEDICAL_DATA] 20mg"
click td "Model:"
select select "BOTL"
select select
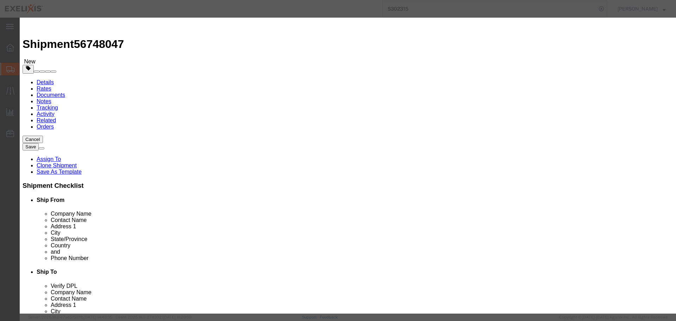
type input "FROM_15_TO_25"
select select
type input "[MEDICAL_DATA] 20mg 15ct NFS"
type input "XL-50151"
type input "Thermo [PERSON_NAME] (Patheon)"
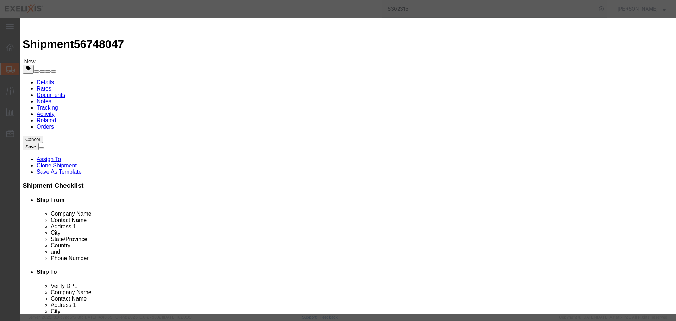
drag, startPoint x: 237, startPoint y: 54, endPoint x: 289, endPoint y: 55, distance: 51.4
click input "[MEDICAL_DATA] 20mg 15ct NFS"
type input "[MEDICAL_DATA] 20mg"
click td "Name: [MEDICAL_DATA] 20mg 30 Tab Btl"
select select
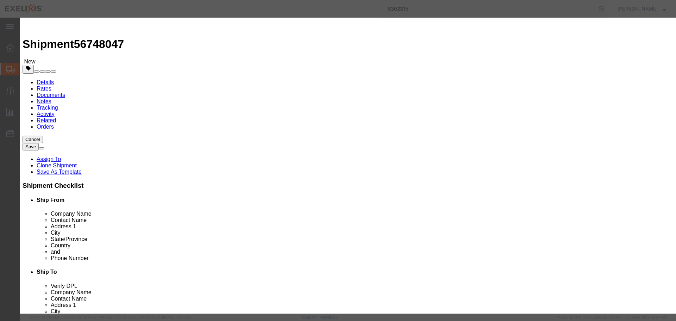
type input "[MEDICAL_DATA] 20mg 30 Tab Btl"
type input "XL-80032"
click select "Select Bag Barrels 100Board Feet Bottle Box Blister Pack Carats Can Capsule Car…"
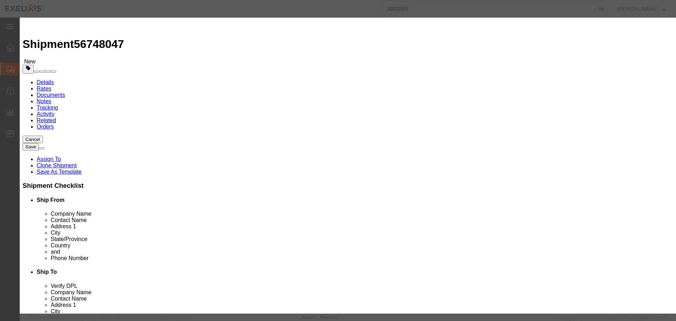
click select "Select Bag Barrels 100Board Feet Bottle Box Blister Pack Carats Can Capsule Car…"
select select "KGS"
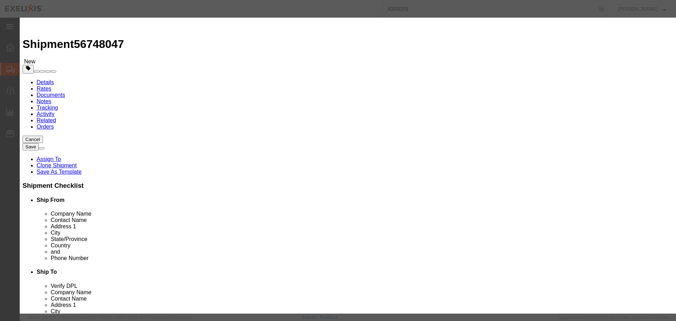
click select "Select Bag Barrels 100Board Feet Bottle Box Blister Pack Carats Can Capsule Car…"
click button "Close"
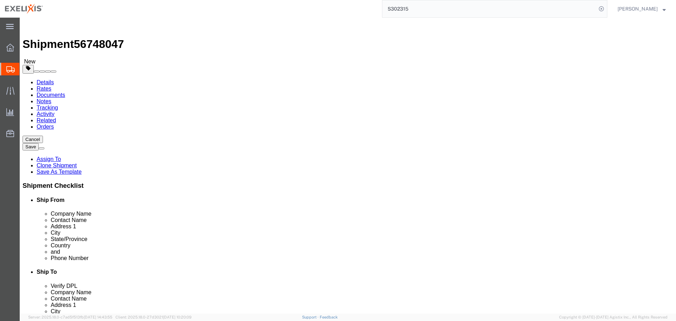
click button "Cancel"
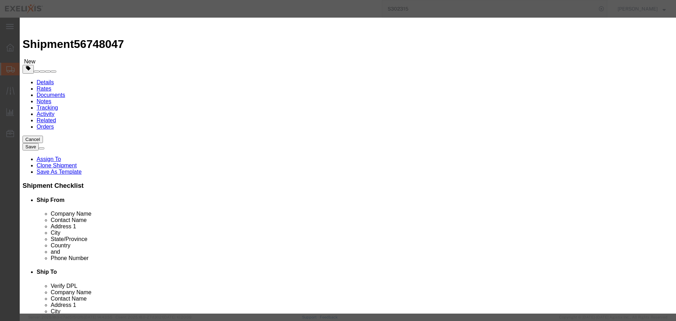
click button "Yes"
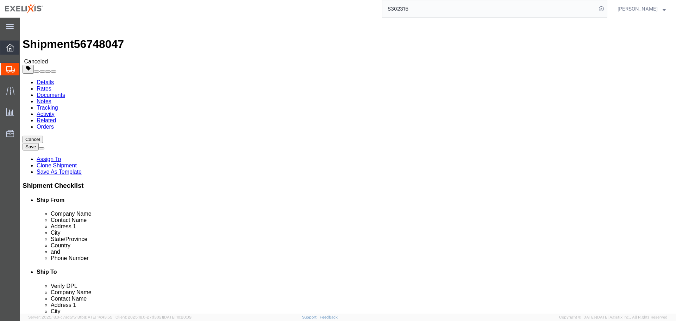
click at [7, 44] on icon at bounding box center [10, 48] width 8 height 8
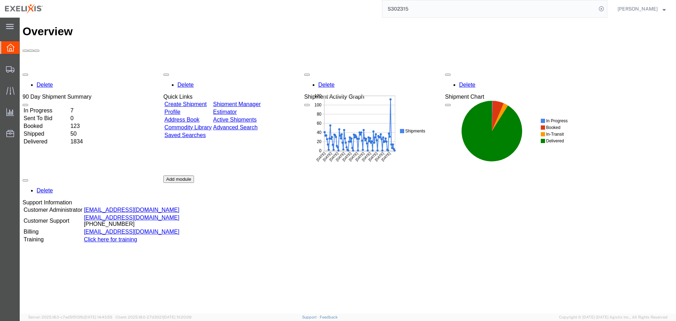
click at [93, 274] on div "Overview Delete 90 Day Shipment Summary In Progress 7 Sent To Bid 0 Booked 123 …" at bounding box center [348, 173] width 651 height 296
click at [470, 8] on input "S302315" at bounding box center [489, 8] width 214 height 17
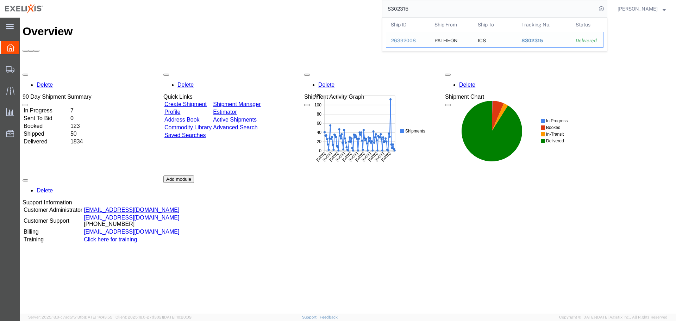
click at [564, 42] on div "S302315" at bounding box center [544, 40] width 45 height 7
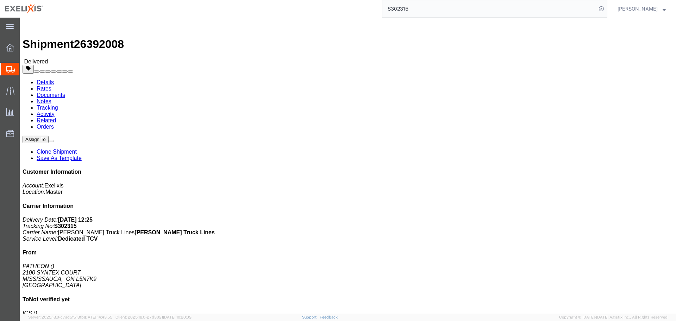
click link "Clone Shipment"
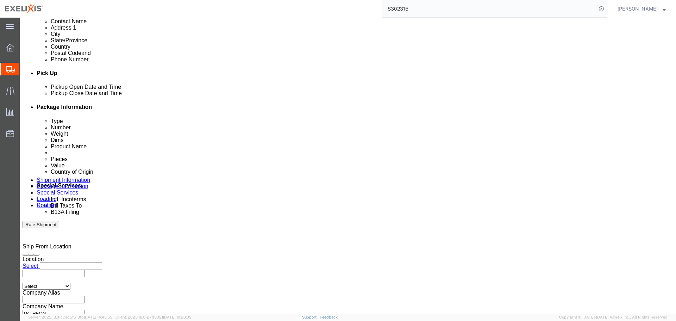
scroll to position [317, 0]
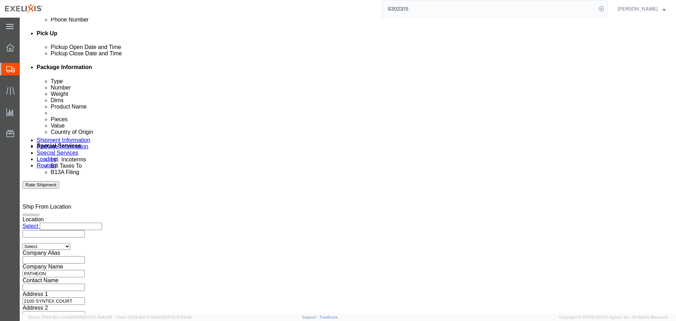
click div "[DATE] 12:31 PM"
type input "M"
type input "9:00 AM"
click button "Apply"
click div "Pickup Date: Pickup Start Date Pickup Start Time Pickup Open Date and Time [DAT…"
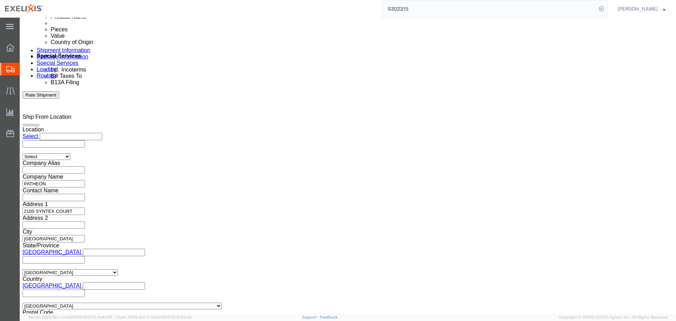
scroll to position [364, 0]
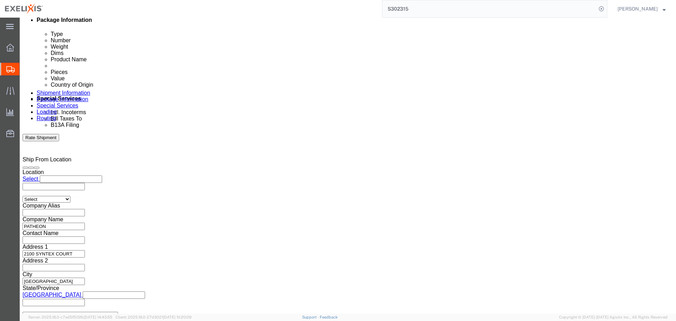
click icon "button"
click div "Select Account Type Activity ID Airline Appointment Number ASN Batch Request # …"
click input "S302315"
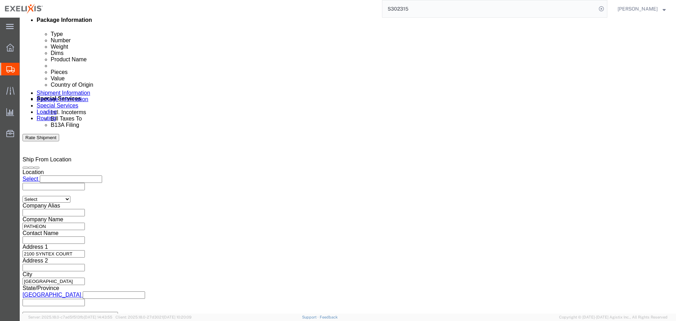
click input "S302315"
paste input "1083911"
type input "S1083911"
click input "CDFBW"
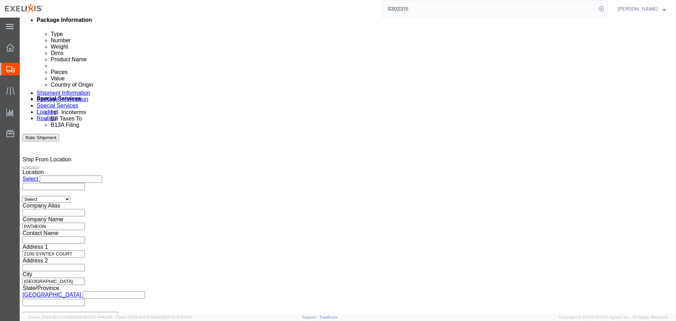
paste input "WHPX"
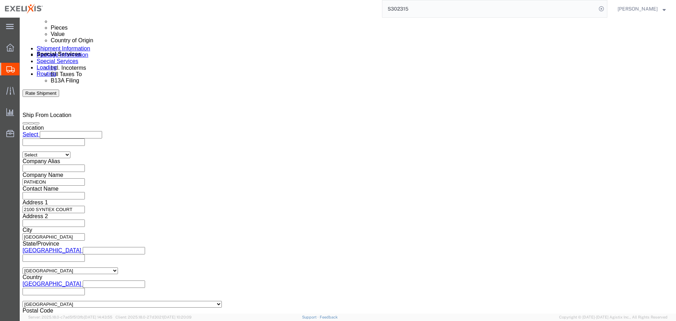
scroll to position [421, 0]
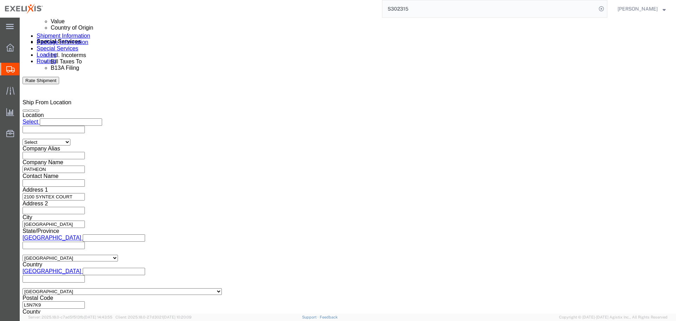
type input "CWHPX"
click select "Select Air Less than Truckload Multi-Leg Ocean Freight Rail Small Parcel Truckl…"
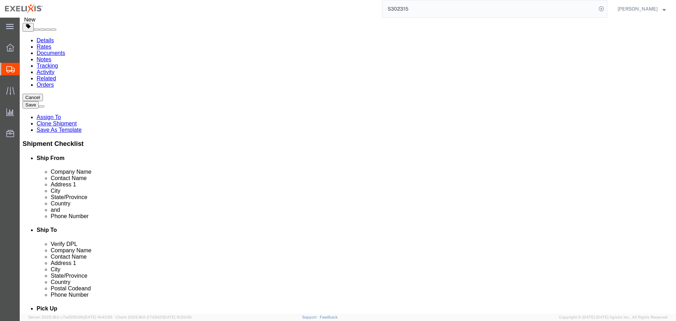
scroll to position [34, 0]
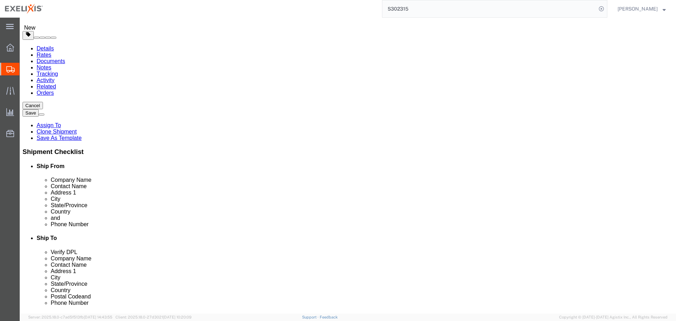
click input "text"
paste input "[PHONE_NUMBER]"
type input "[PHONE_NUMBER]"
click input "text"
paste input "mailto:[PERSON_NAME][EMAIL_ADDRESS][DOMAIN_NAME]"
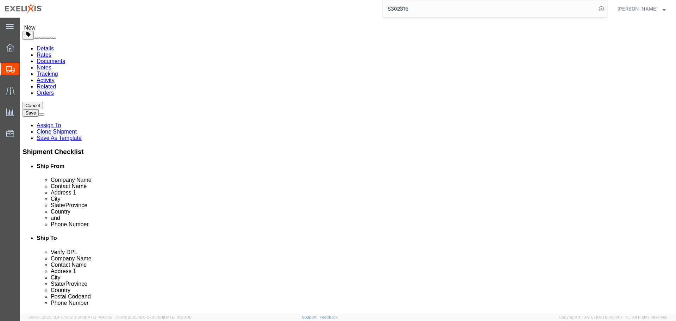
drag, startPoint x: 122, startPoint y: 221, endPoint x: 82, endPoint y: 225, distance: 40.1
click div "Location Select Select My Profile Location [GEOGRAPHIC_DATA] - 1951 King of Pru…"
type input "[PERSON_NAME][EMAIL_ADDRESS][DOMAIN_NAME]"
checkbox input "true"
click input "text"
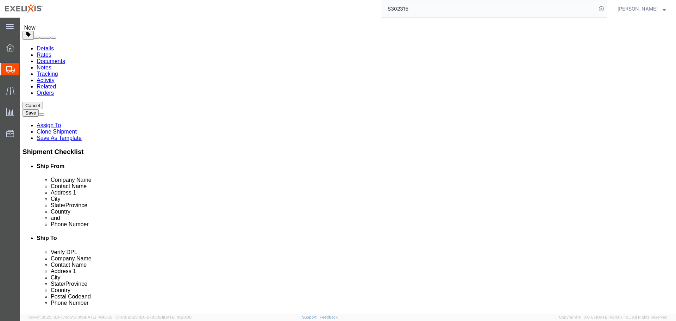
type input "6144098500"
click div "Location Select Select My Profile Location [GEOGRAPHIC_DATA] - 1951 King of Pru…"
click input "text"
type input "[EMAIL_ADDRESS][US_STATE][DOMAIN_NAME]"
checkbox input "true"
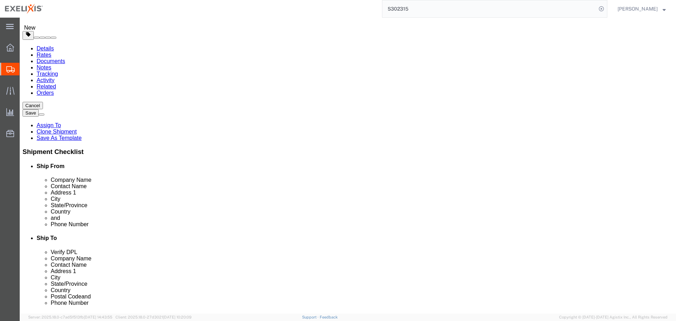
click label "Phone Number"
click label
click input "checkbox"
checkbox input "false"
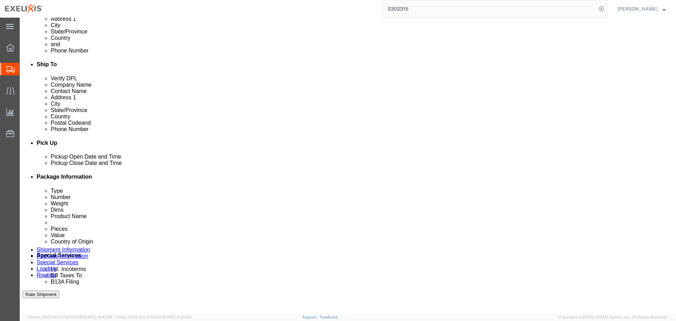
scroll to position [211, 0]
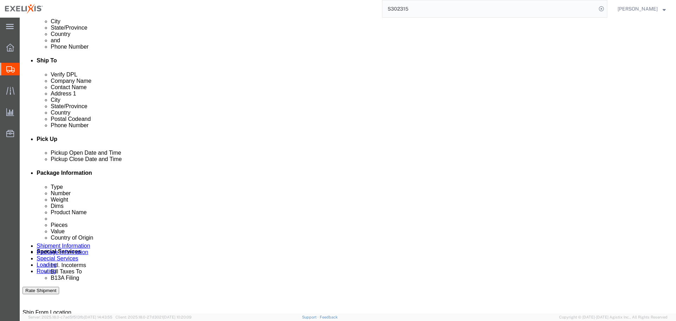
click link "Edit"
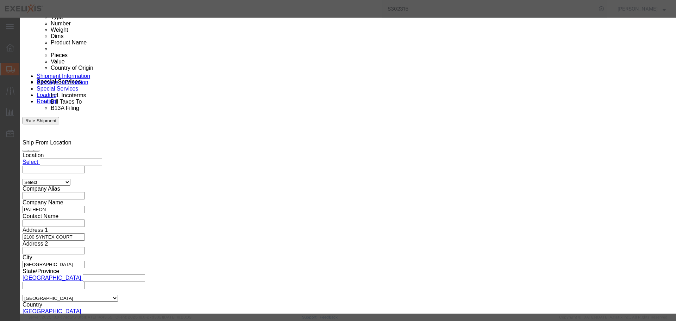
scroll to position [387, 0]
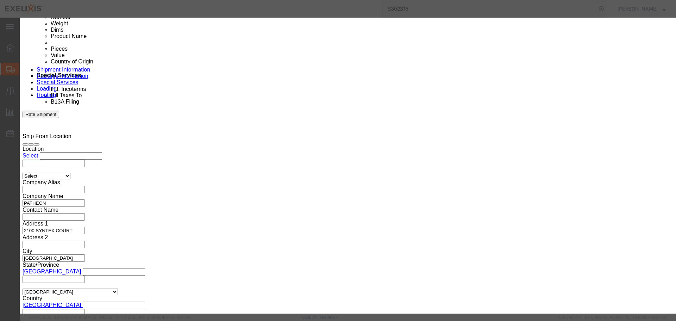
click div "[DATE] 12:34 PM"
drag, startPoint x: 265, startPoint y: 209, endPoint x: 238, endPoint y: 210, distance: 27.2
click input "12:34 PM"
drag, startPoint x: 260, startPoint y: 208, endPoint x: 229, endPoint y: 208, distance: 31.0
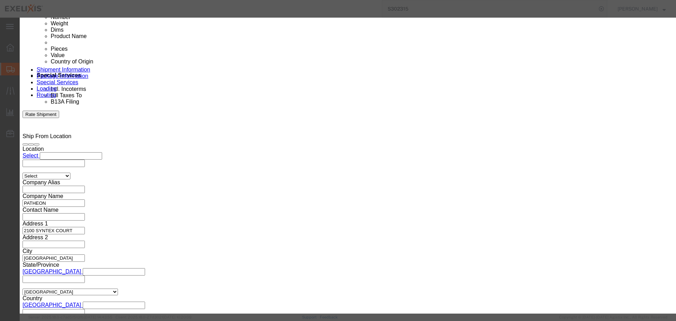
click input "12:34 PM"
drag, startPoint x: 250, startPoint y: 207, endPoint x: 269, endPoint y: 206, distance: 19.0
click input "0900:34 PM"
type input "0900"
click button "Apply"
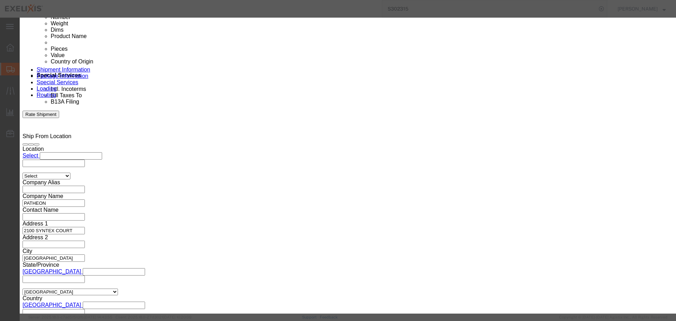
click button "Save"
click button "Close"
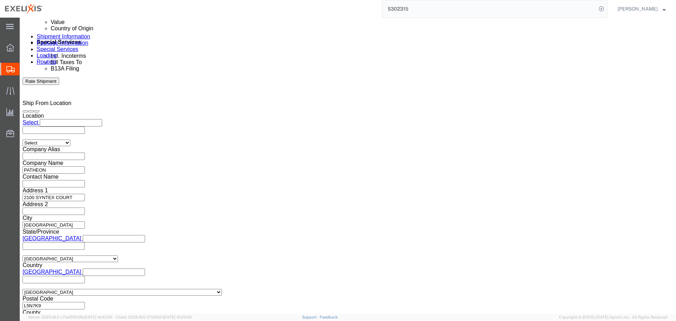
scroll to position [421, 0]
click button "Continue"
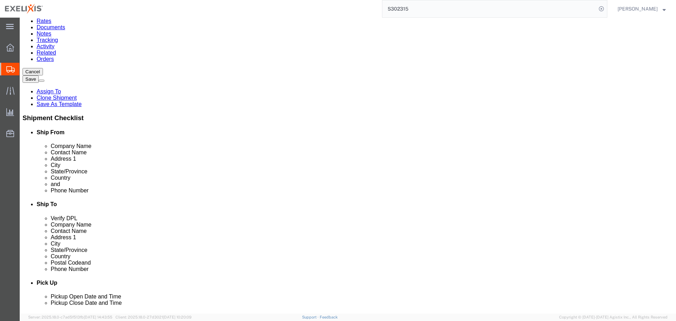
click link "Delete this content"
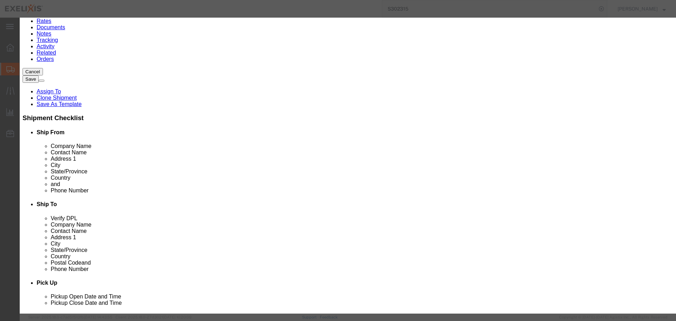
click button "Yes"
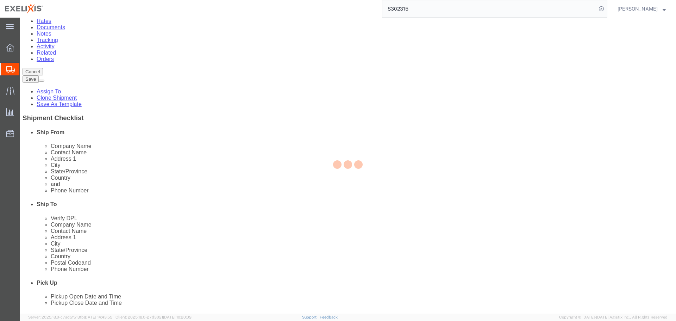
scroll to position [17, 0]
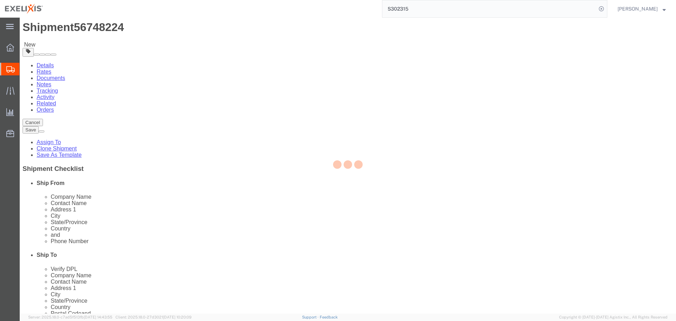
select select "YRPK"
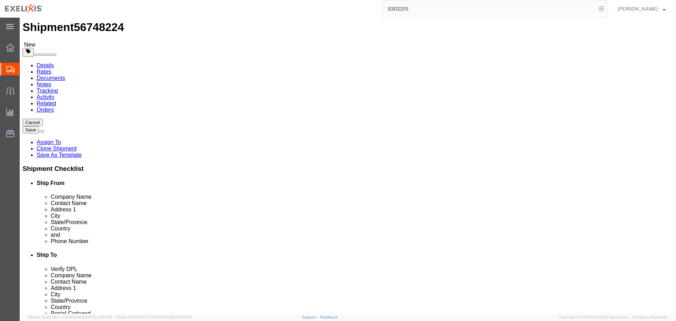
click link "Delete this content"
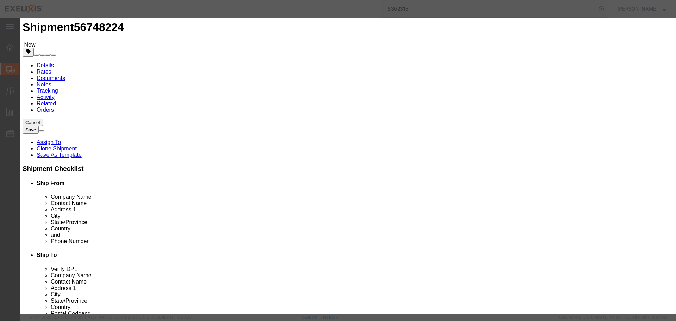
click button "Yes"
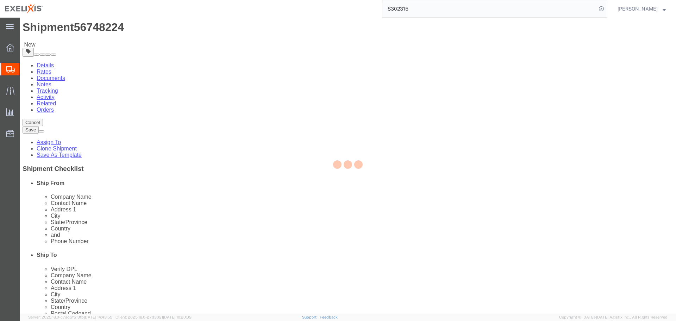
scroll to position [0, 0]
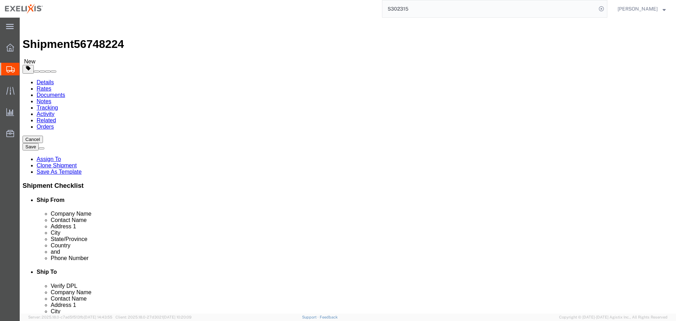
click select "Select BCK Boxes BIOSYSTEM I BIOSYSTEM II BIOSYSTEM III Bale(s) Basket(s) Bolt(…"
select select "PSNS"
click select "Select BCK Boxes BIOSYSTEM I BIOSYSTEM II BIOSYSTEM III Bale(s) Basket(s) Bolt(…"
click input "text"
type input "230"
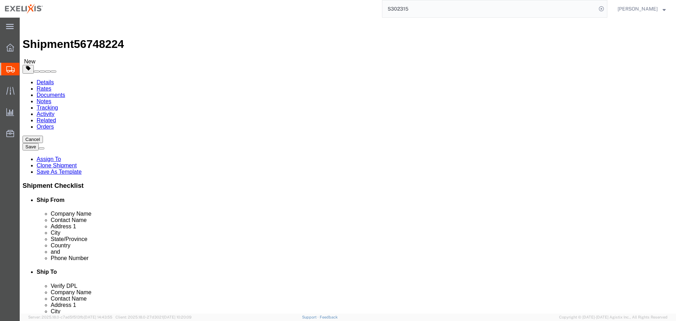
drag, startPoint x: 93, startPoint y: 155, endPoint x: 67, endPoint y: 155, distance: 26.4
click div "Package Type Select BCK Boxes BIOSYSTEM I BIOSYSTEM II BIOSYSTEM III Bale(s) Ba…"
type input "5"
type input "48"
type input "40"
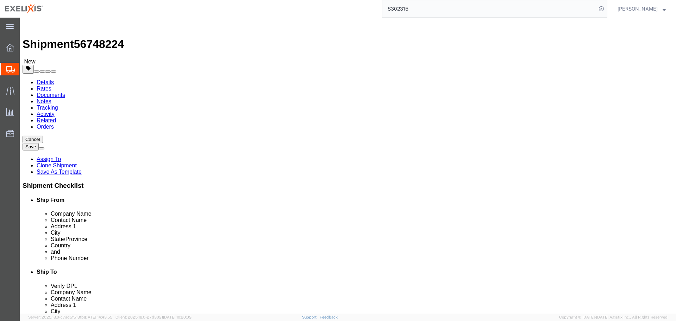
type input "48"
drag, startPoint x: 116, startPoint y: 177, endPoint x: 23, endPoint y: 174, distance: 92.7
click div "Weight 0.00 Select kgs lbs Ship. t°"
type input "574.750"
drag, startPoint x: 113, startPoint y: 177, endPoint x: 94, endPoint y: 178, distance: 18.7
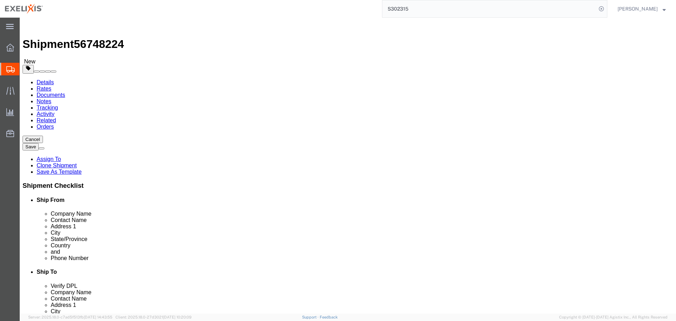
click div "574.750 Select kgs lbs"
drag, startPoint x: 116, startPoint y: 175, endPoint x: 77, endPoint y: 175, distance: 38.4
click div "Weight Total weight of packages in pounds or kilograms 574.750 Select kgs lbs S…"
click select "Select kgs lbs"
select select "KGS"
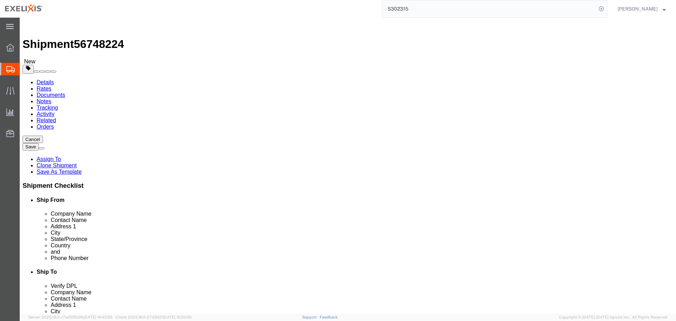
click select "Select kgs lbs"
click input "/ Weight : This field is required."
paste input "574.750"
type input "574.750"
click div "5 x Pallet(s) Standard (Not Stackable) Package Type Select BCK Boxes BIOSYSTEM …"
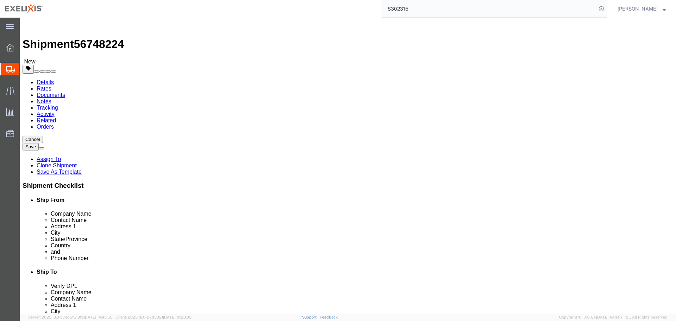
click dd "11033.00 Each"
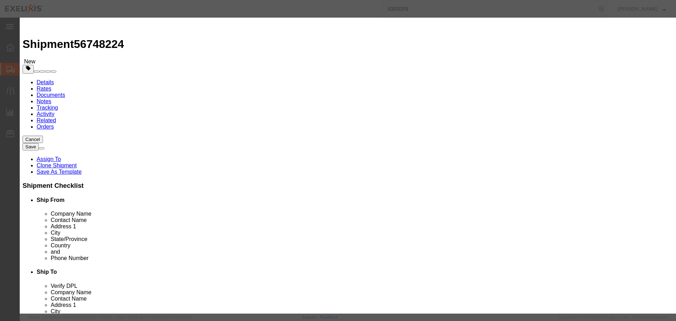
drag, startPoint x: 237, startPoint y: 54, endPoint x: 264, endPoint y: 55, distance: 26.8
click input "[MEDICAL_DATA] 20mg"
type input "[MEDICAL_DATA] 20mg"
click td "Name: [MEDICAL_DATA] 20mg 30 Tab Btl"
select select "BOTL"
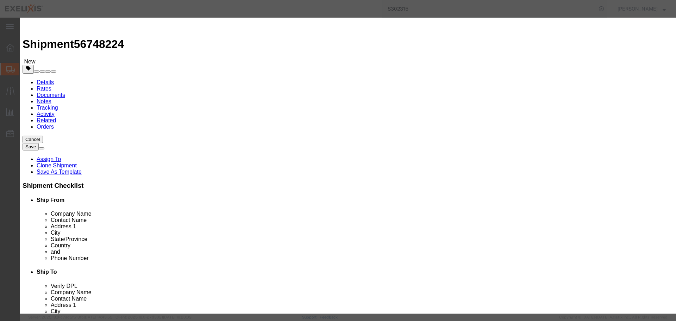
select select "USD"
select select "PHARMA"
select select "CA"
select select "ORGN"
select select "GLCD"
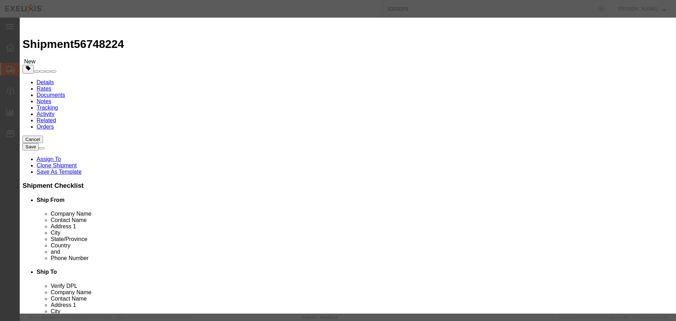
type input "502003"
type input "[PHONE_NUMBER]"
type input "66VCA99"
select select "CA"
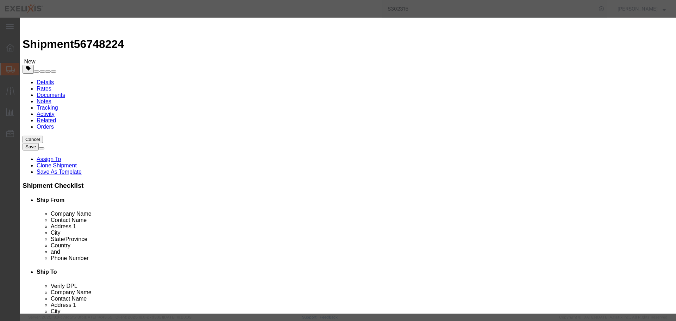
checkbox input "true"
type input "3004.90.9215"
select select
type input "3004.90.9215"
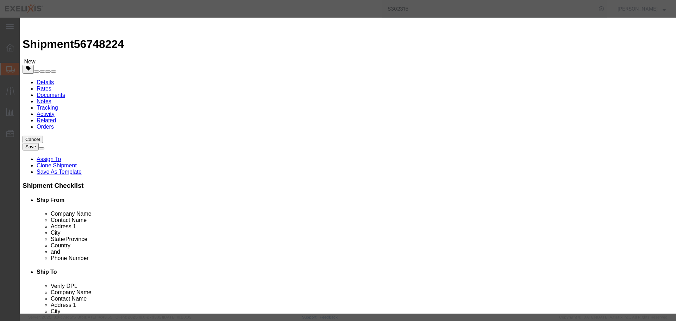
type input "[MEDICAL_DATA] 20mg 30 Tab Btl"
type input "XL-80312"
type input "Patheon Pharma"
click select "Select Bag Barrels 100Board Feet Bottle Box Blister Pack Carats Can Capsule Car…"
select select "CRTN"
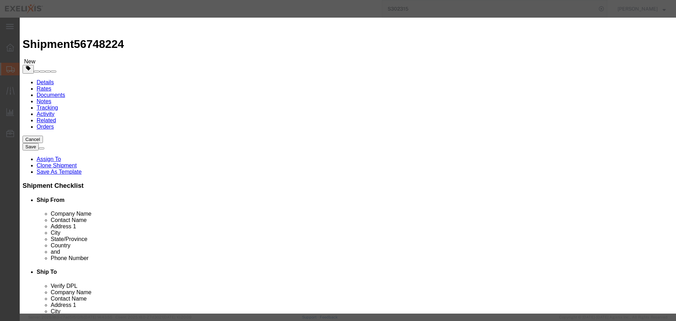
click select "Select Bag Barrels 100Board Feet Bottle Box Blister Pack Carats Can Capsule Car…"
click input "text"
type input "230"
click input "text"
type input "31.29"
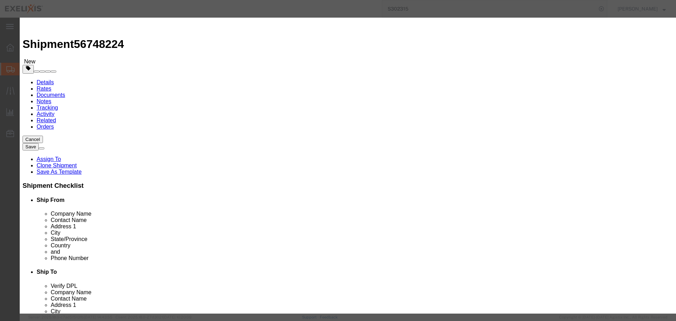
click label "Model"
click div "Commodity library"
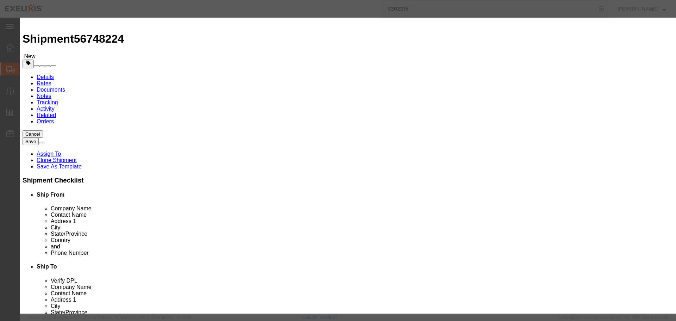
scroll to position [7, 0]
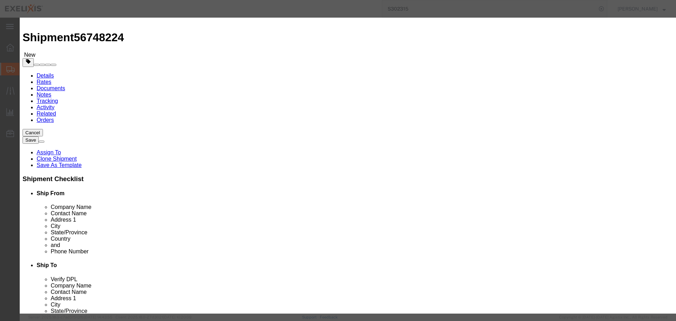
click button "Save & Close"
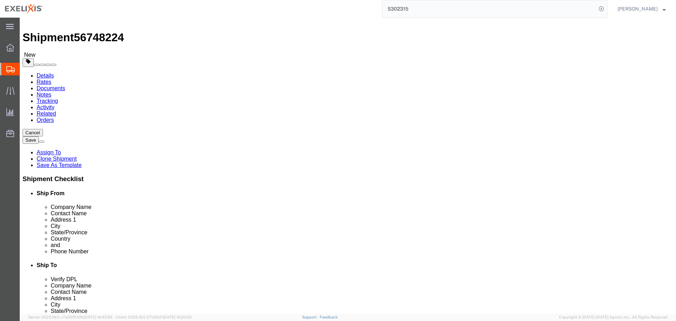
click dd "230.00 Carton"
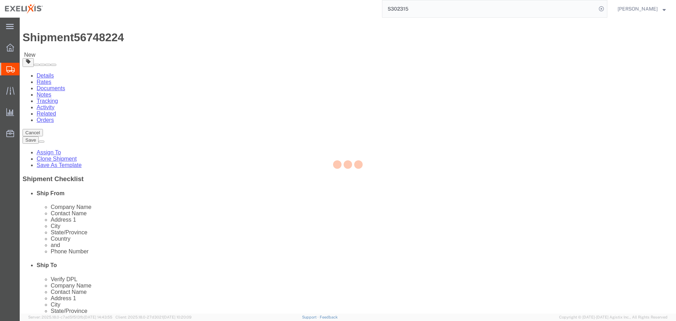
select select "CA"
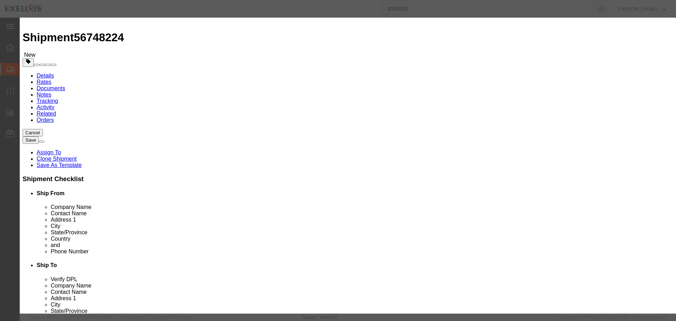
click select "Select ADP AED AFN ALL AMD AOA ARS ATS AUD AWG AZN BAM BBD BDT BGL BGN BHD BIF …"
drag, startPoint x: 221, startPoint y: 79, endPoint x: 150, endPoint y: 86, distance: 71.1
click div "Total Value 31.29 Select ADP AED AFN ALL AMD AOA ARS ATS AUD AWG AZN BAM BBD BD…"
type input "7196.70"
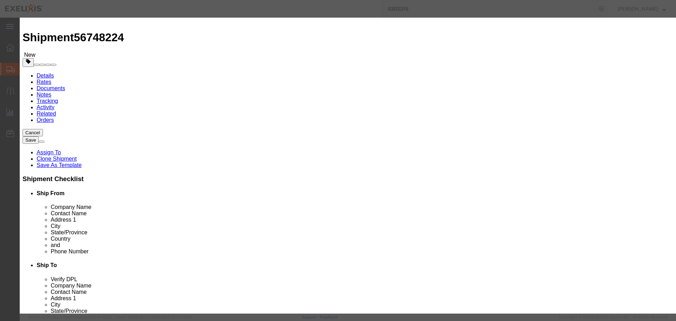
click div "Product Name [MEDICAL_DATA] 20mg 30 Tab Btl Pieces 230.00 Select Bag Barrels 10…"
click input "text"
paste input "CWHPX"
type input "CWHPX"
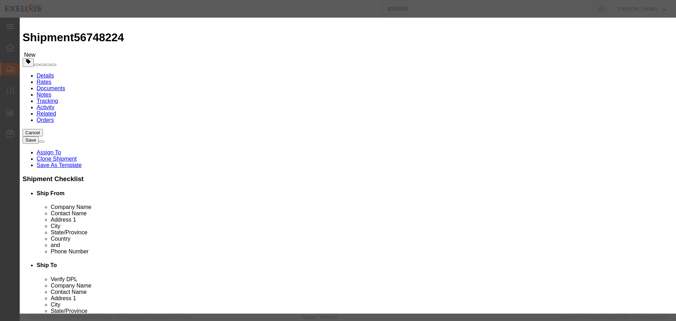
click label "NMFC"
click button "Save & Close"
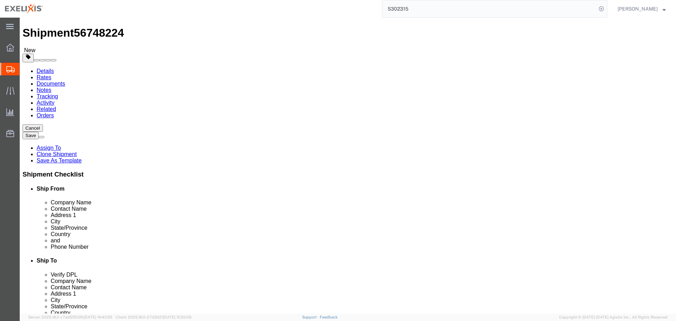
scroll to position [20, 0]
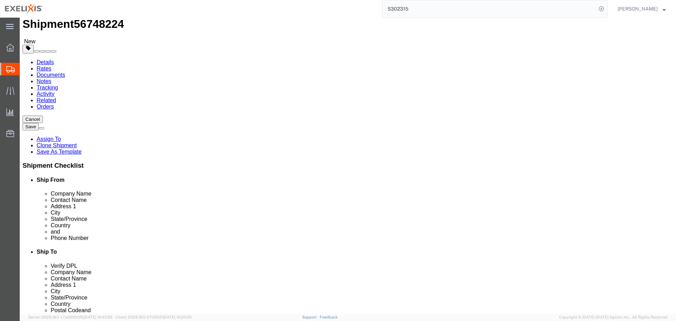
drag, startPoint x: 493, startPoint y: 265, endPoint x: 484, endPoint y: 261, distance: 9.3
click button "Continue"
click select "Select 1 Day 2 Day 3-5 Day Economy 5+ Day"
click select "Select ATA DTA DTD"
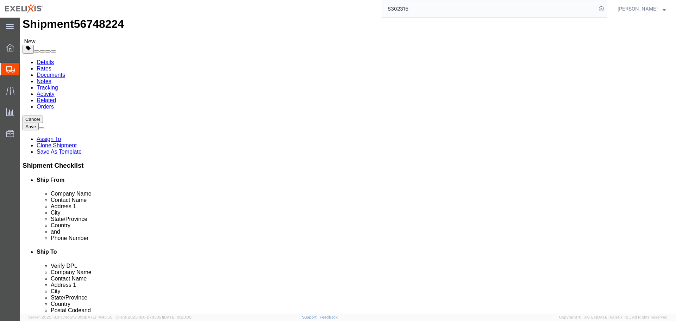
click select "Select ATA DTA DTD"
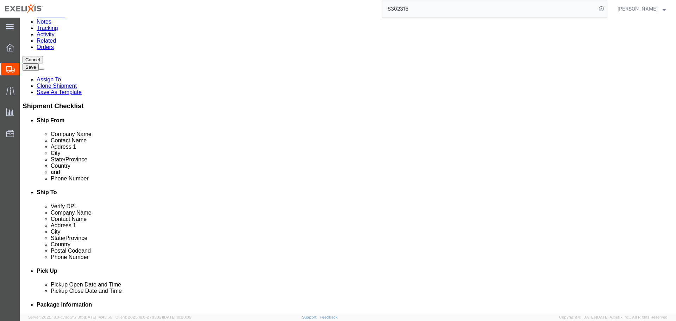
scroll to position [91, 0]
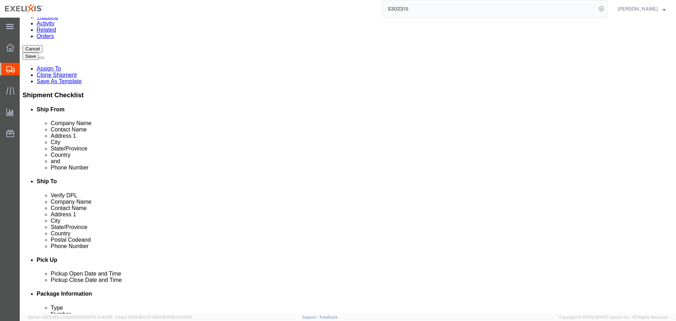
click select "Select Carriage Insurance Paid Carriage Paid To Cost and Freight Cost Insurance…"
select select "FCA"
click select "Select Carriage Insurance Paid Carriage Paid To Cost and Freight Cost Insurance…"
select select "SHIP"
select select "RCPN"
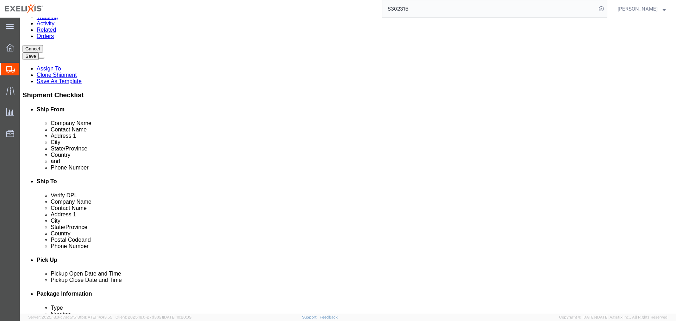
click div "Named Place"
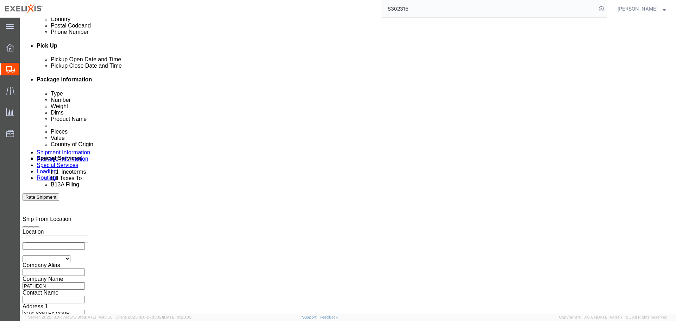
scroll to position [337, 0]
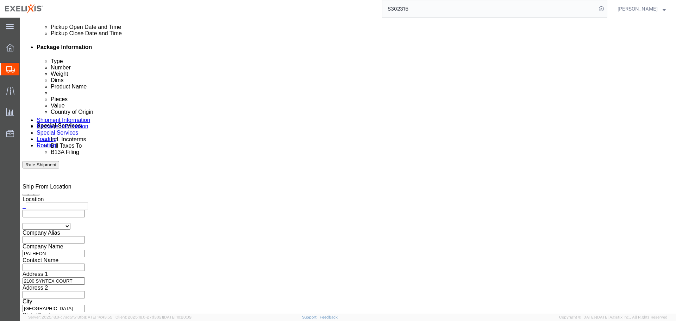
click select "Select Filed Electronically Manually Attached Not Required Summary Reporting"
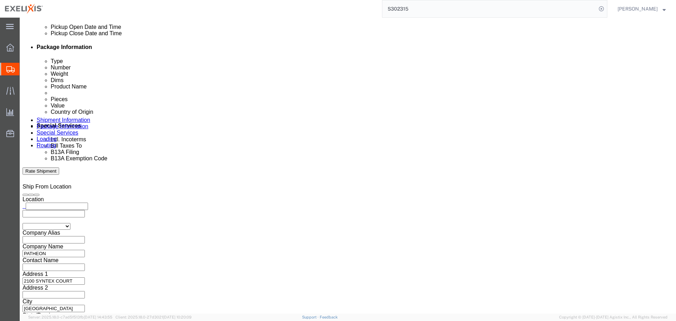
click select "Select Filed Electronically Manually Attached Not Required Summary Reporting"
click select "Select 01 02 03 04 05 06 07 08 10 11 12 13 14 15 16"
click div "B13A Filing Select Filed Electronically Manually Attached Not Required Summary …"
click select "Select Filed Electronically Manually Attached Not Required Summary Reporting"
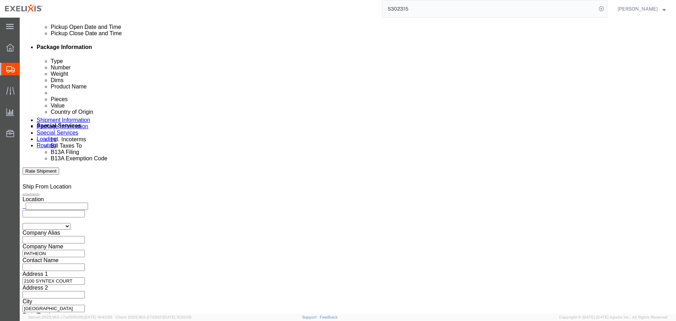
select select "MANUALLY_ATTACHED"
click select "Select Filed Electronically Manually Attached Not Required Summary Reporting"
click div "B13A Filing Select Filed Electronically Manually Attached Not Required Summary …"
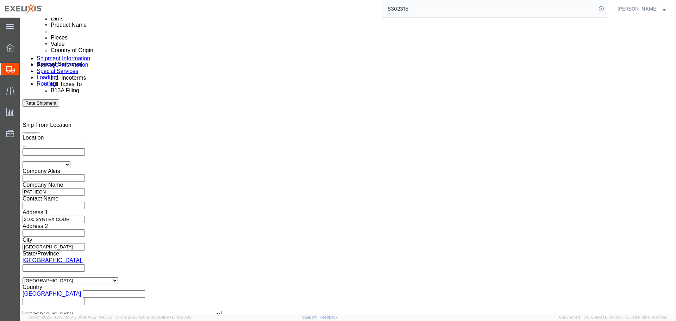
scroll to position [407, 0]
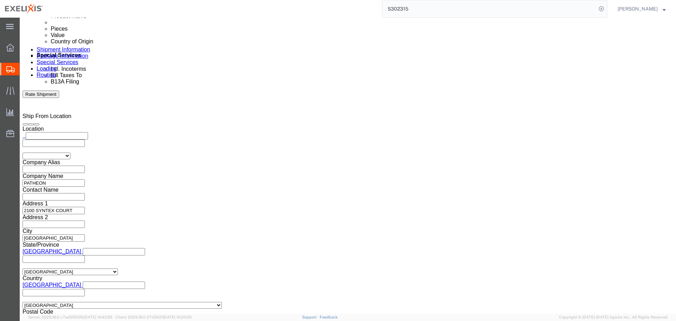
click select "Select Use Carrier or Agent Broker Use My Nominated Broker Use Recipient's Brok…"
select select "NOMN"
click select "Select Use Carrier or Agent Broker Use My Nominated Broker Use Recipient's Brok…"
click div "Customs Clearance Authority Select Use Carrier or Agent Broker Use My Nominated…"
click input "text"
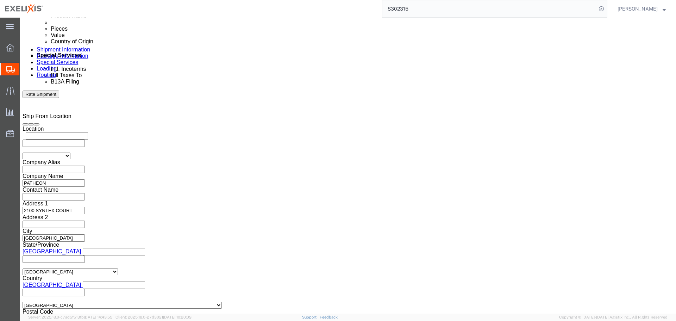
click input "text"
paste input "[PHONE_NUMBER]"
click input "text"
drag, startPoint x: 107, startPoint y: 220, endPoint x: 111, endPoint y: 219, distance: 4.3
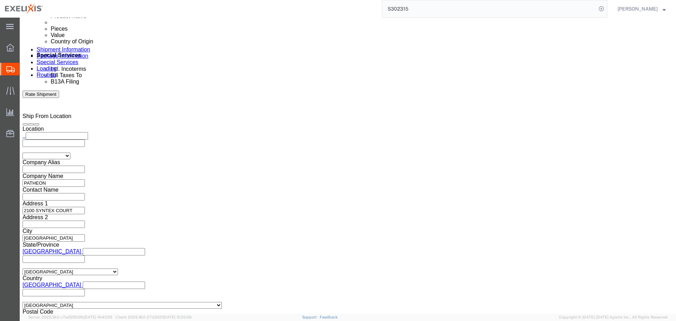
click input "text"
paste input "[STREET_ADDRESS]"
click input "text"
click select "Select [US_STATE] [US_STATE] [US_STATE] [US_STATE] Armed Forces Americas Armed …"
click input "text"
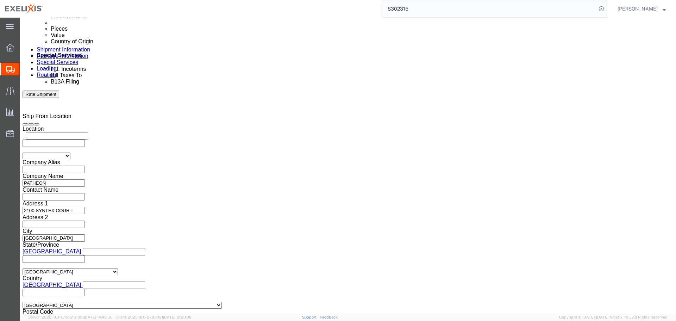
click input "text"
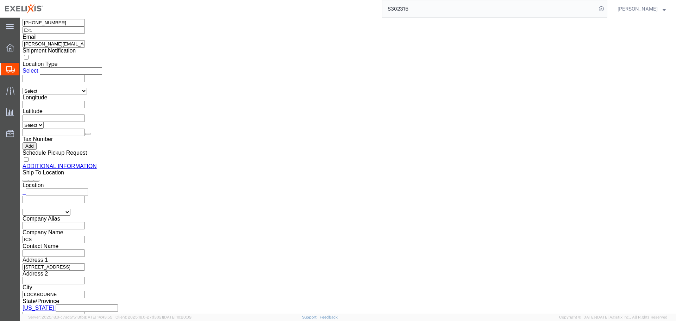
scroll to position [734, 0]
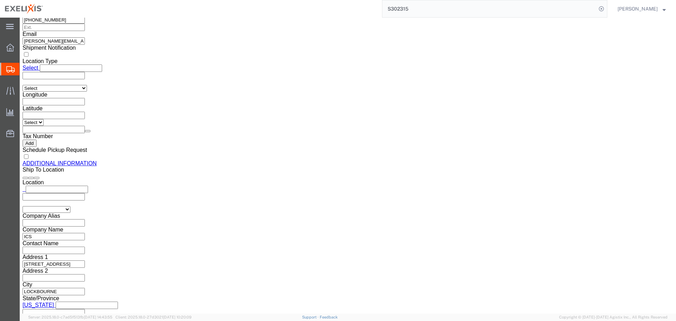
click button "Rate Shipment"
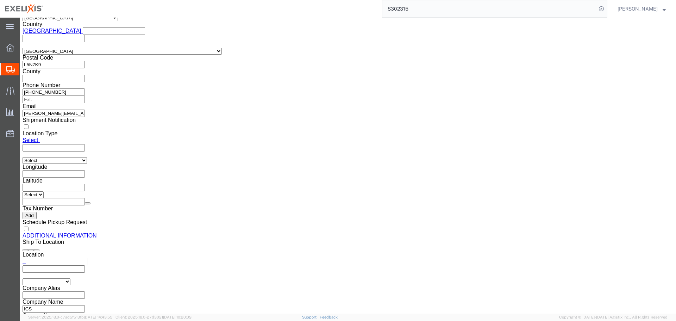
scroll to position [771, 0]
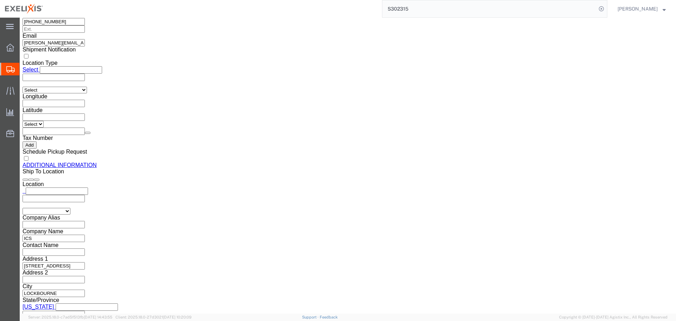
click button "Previous"
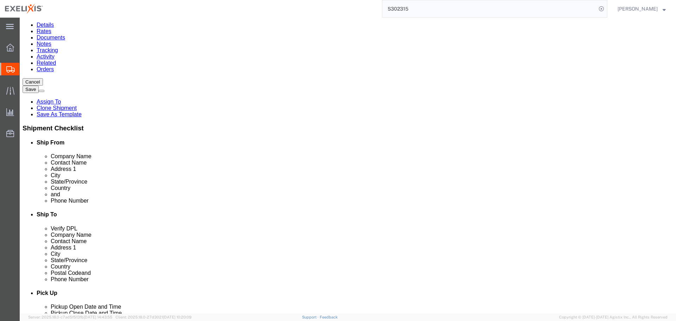
click button "Previous"
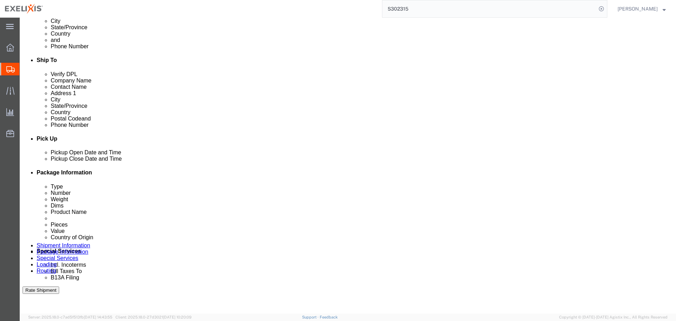
scroll to position [0, 0]
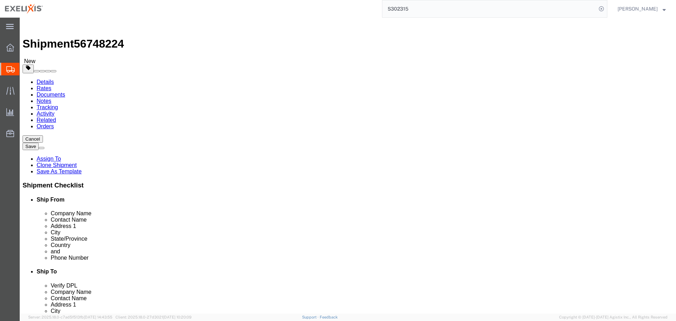
click div "Location My Profile Location [GEOGRAPHIC_DATA] - 1951 King of Prussia Company A…"
click input "Ship From Location / Contact Name : This field is required."
click input "Ship To Location / Contact Name : This field is required."
click input "ICS"
drag, startPoint x: 579, startPoint y: 283, endPoint x: 489, endPoint y: 216, distance: 112.3
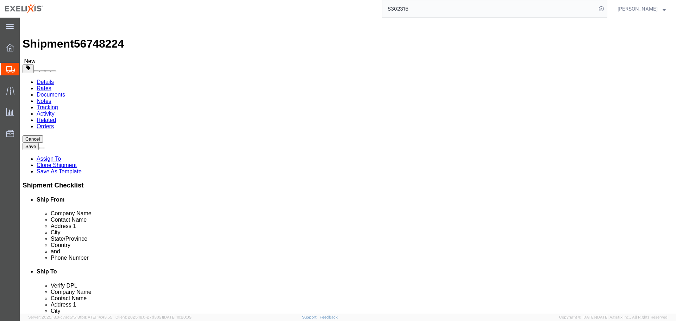
click button "Rate Shipment"
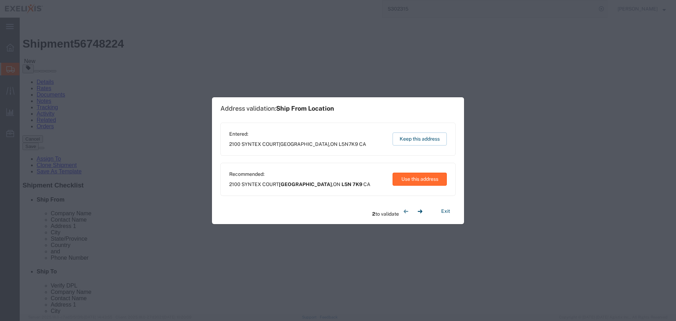
click at [415, 180] on button "Use this address" at bounding box center [420, 179] width 54 height 13
click at [406, 178] on button "Use this address" at bounding box center [420, 179] width 54 height 13
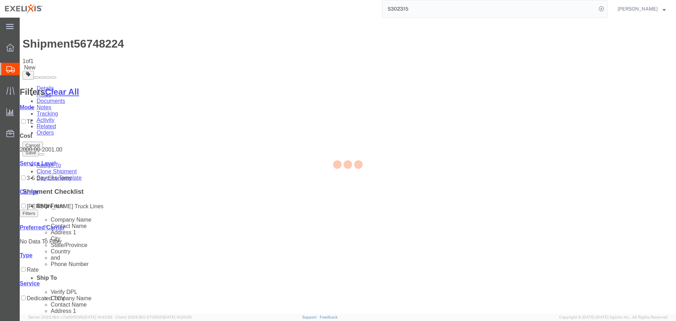
scroll to position [0, 0]
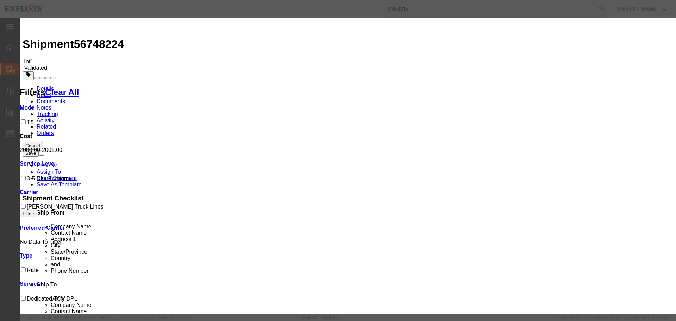
paste input "S1083911"
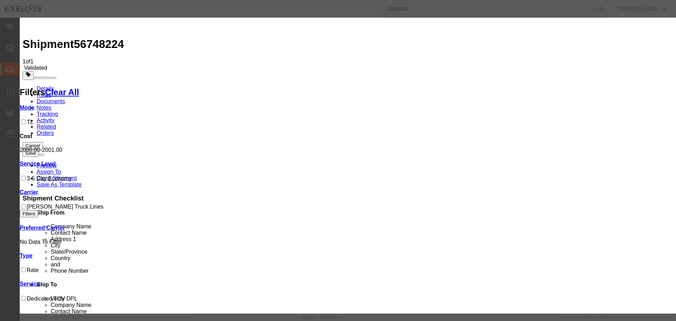
paste input "905.895.6688"
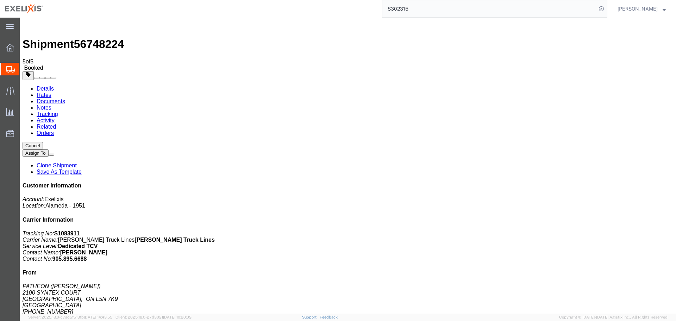
drag, startPoint x: 93, startPoint y: 125, endPoint x: 193, endPoint y: 244, distance: 155.5
drag, startPoint x: 290, startPoint y: 124, endPoint x: 250, endPoint y: 265, distance: 146.6
